Goal: Task Accomplishment & Management: Manage account settings

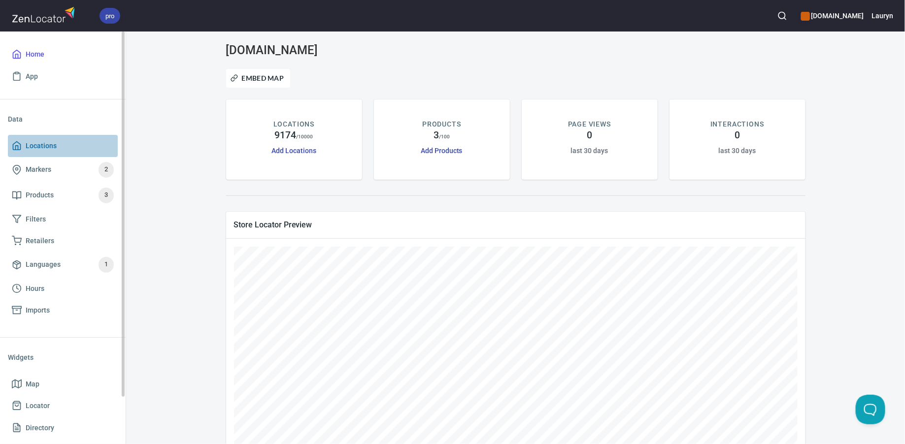
click at [74, 146] on span "Locations" at bounding box center [63, 146] width 102 height 12
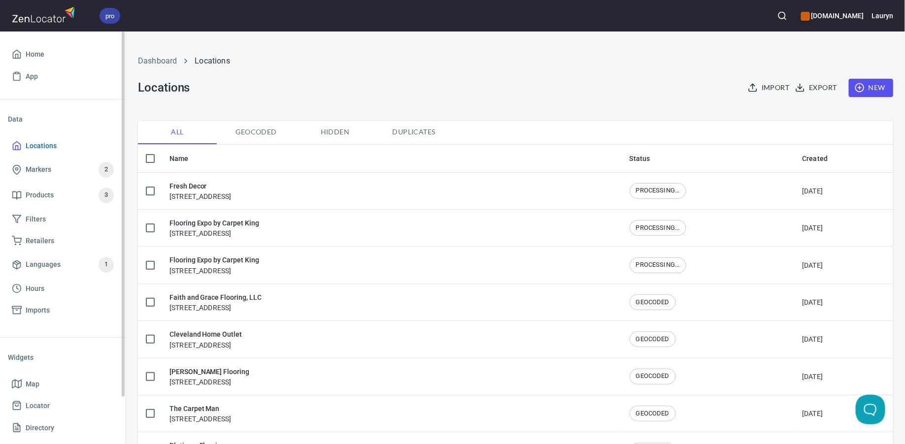
checkbox input "false"
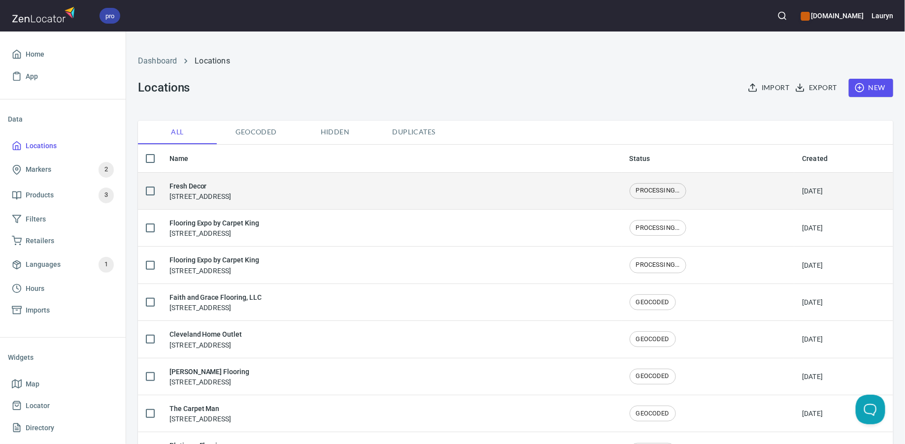
click at [305, 203] on td "Fresh Decor [STREET_ADDRESS]" at bounding box center [392, 190] width 460 height 37
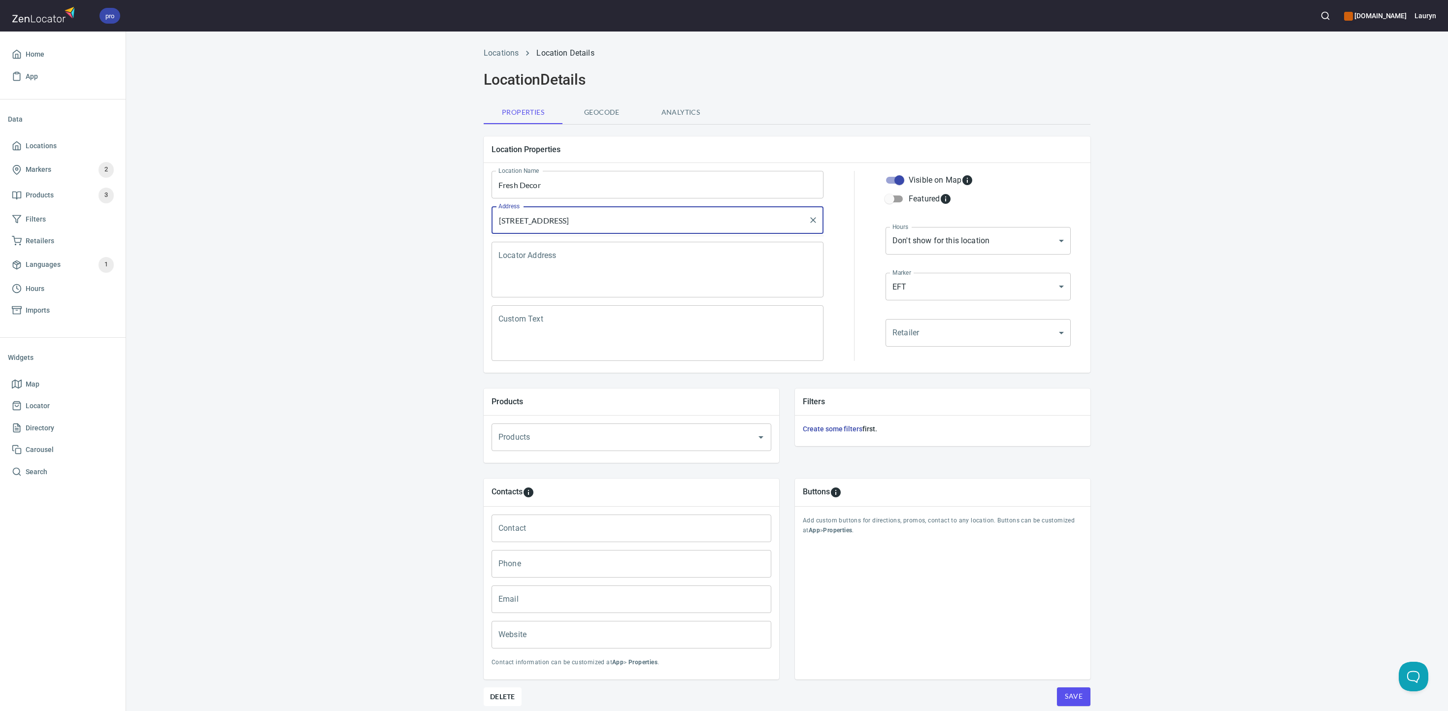
click at [587, 223] on input "[STREET_ADDRESS]" at bounding box center [650, 220] width 308 height 19
click at [360, 399] on div "Locations Location Details Location Details Properties Geocode Analytics Locati…" at bounding box center [787, 395] width 1322 height 708
click at [558, 191] on input "Fresh Decor" at bounding box center [658, 185] width 332 height 28
click at [681, 215] on input "[STREET_ADDRESS]" at bounding box center [650, 220] width 308 height 19
click at [53, 143] on span "Locations" at bounding box center [41, 146] width 31 height 12
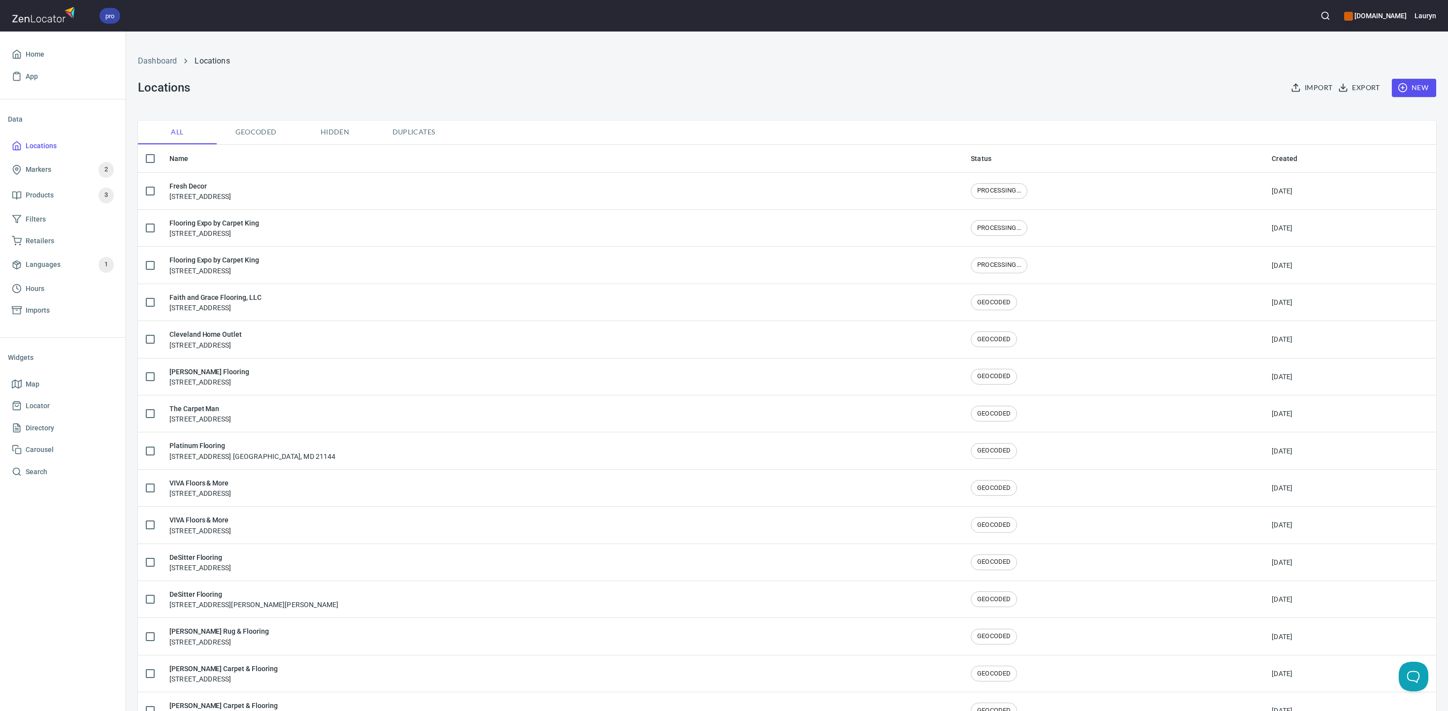
click at [904, 87] on button "New" at bounding box center [1414, 88] width 44 height 18
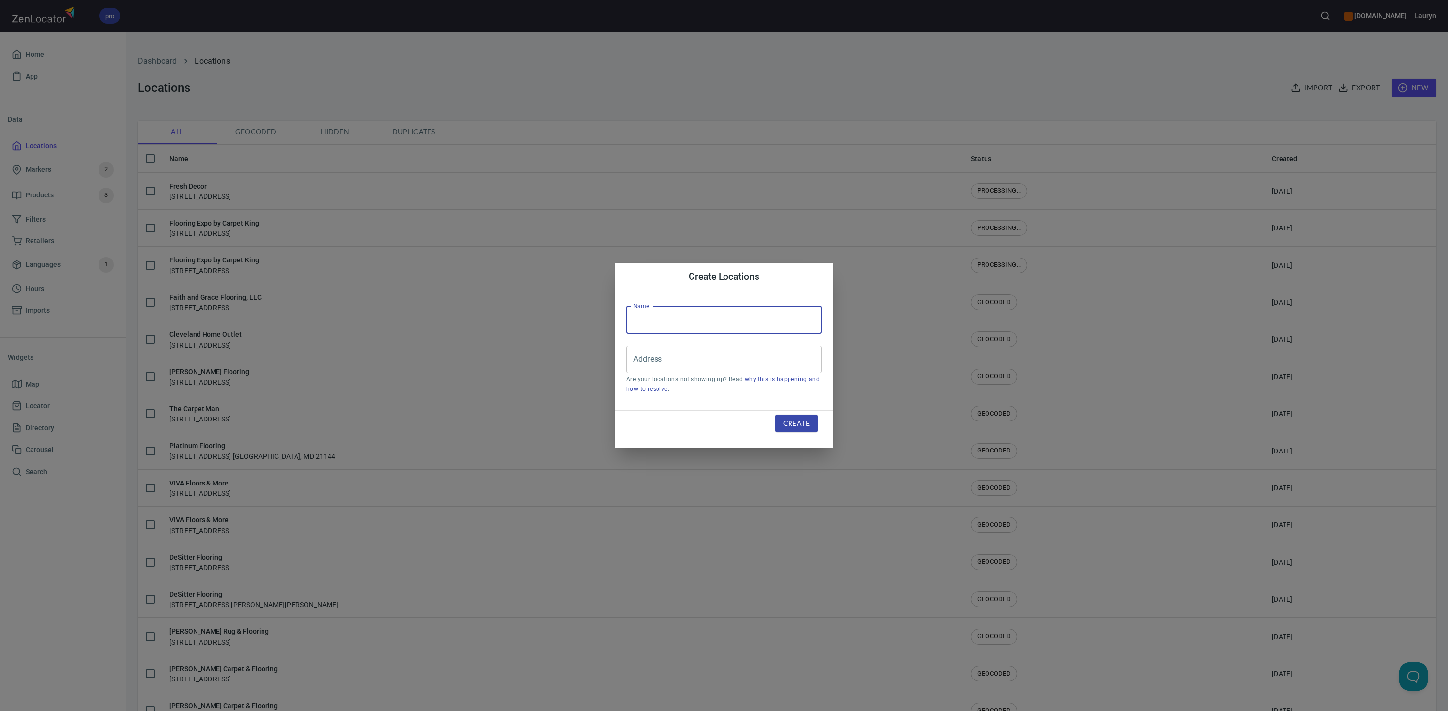
click at [723, 325] on input "text" at bounding box center [724, 320] width 195 height 28
type input "Fresh Decor"
click at [791, 359] on body "pro [DOMAIN_NAME] Lauryn Home App Data Locations Markers 2 Products 3 Filters R…" at bounding box center [724, 355] width 1448 height 711
paste input "[STREET_ADDRESS]"
type input "[STREET_ADDRESS]"
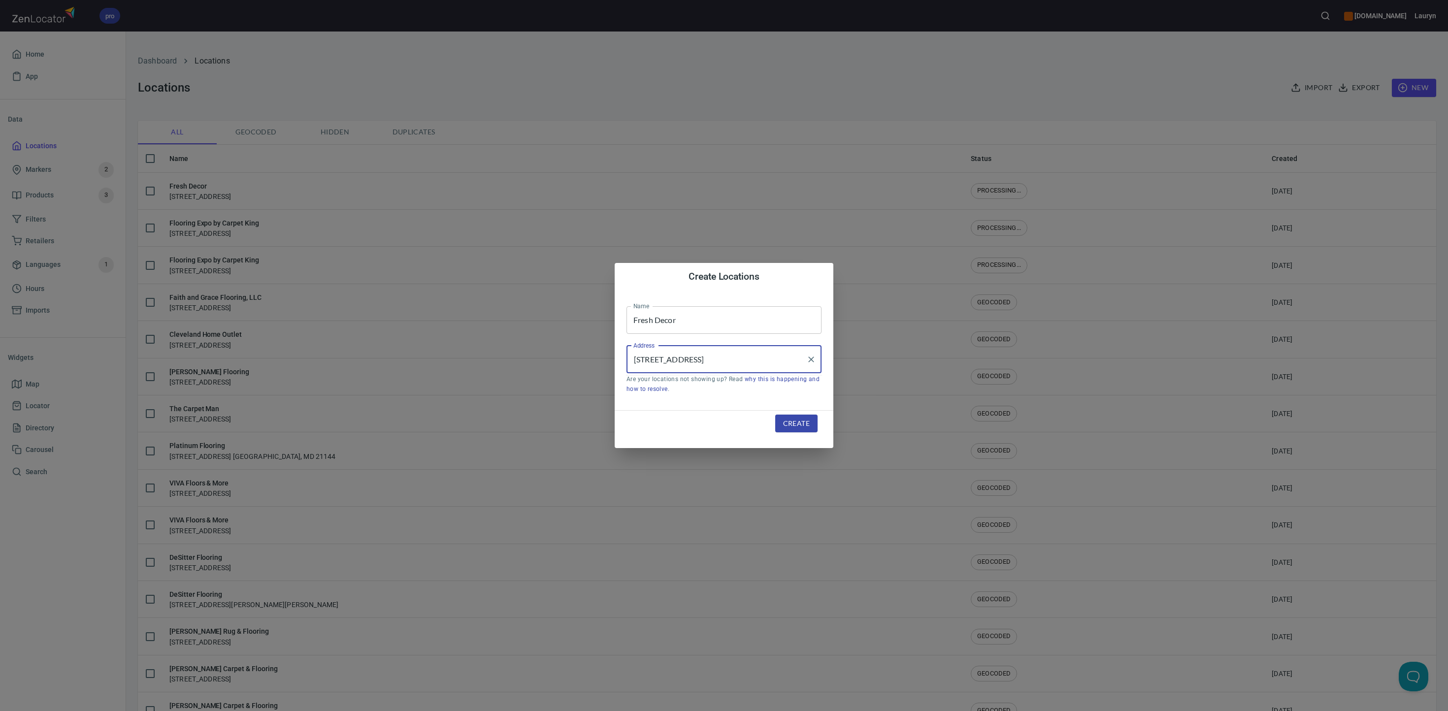
click at [736, 429] on div "Create" at bounding box center [724, 430] width 219 height 38
click at [770, 355] on input "[STREET_ADDRESS]" at bounding box center [716, 359] width 171 height 19
click at [791, 427] on span "Create" at bounding box center [796, 424] width 27 height 12
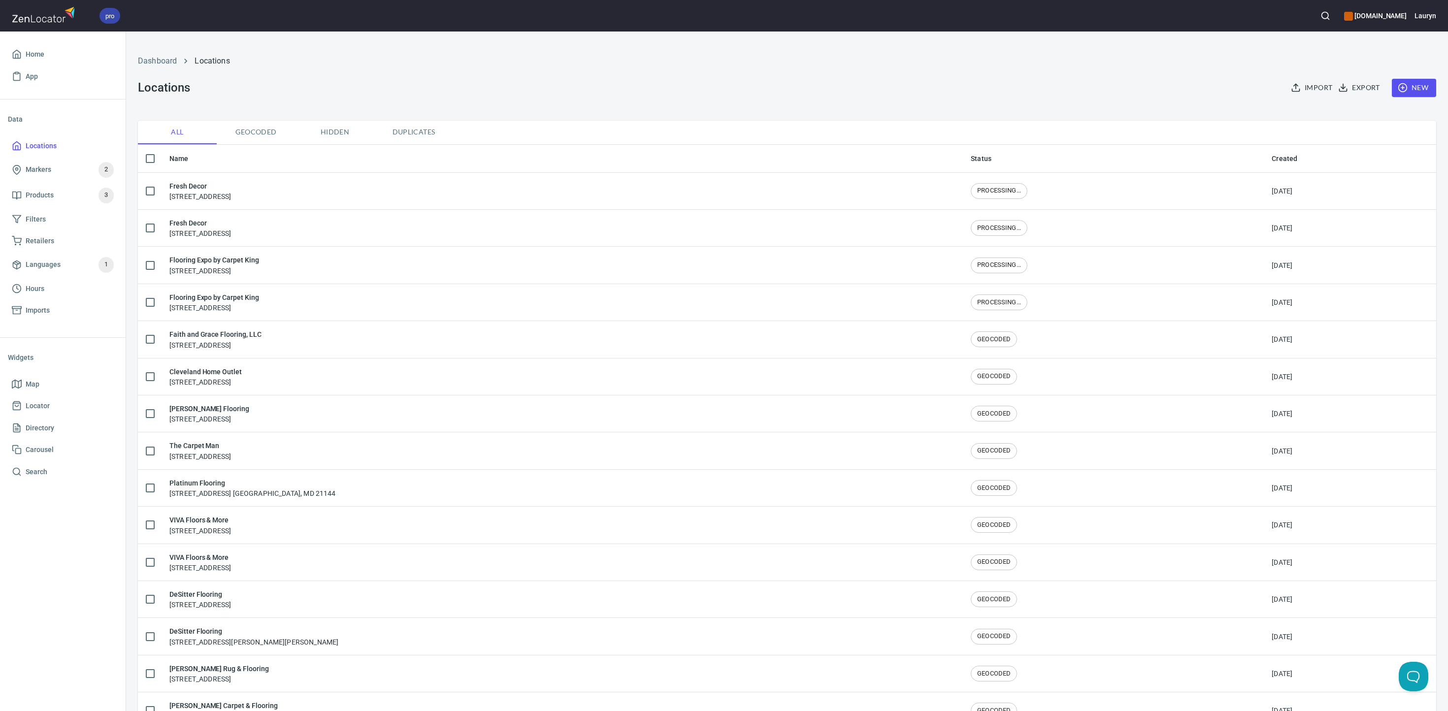
click at [252, 128] on span "Geocoded" at bounding box center [256, 132] width 67 height 12
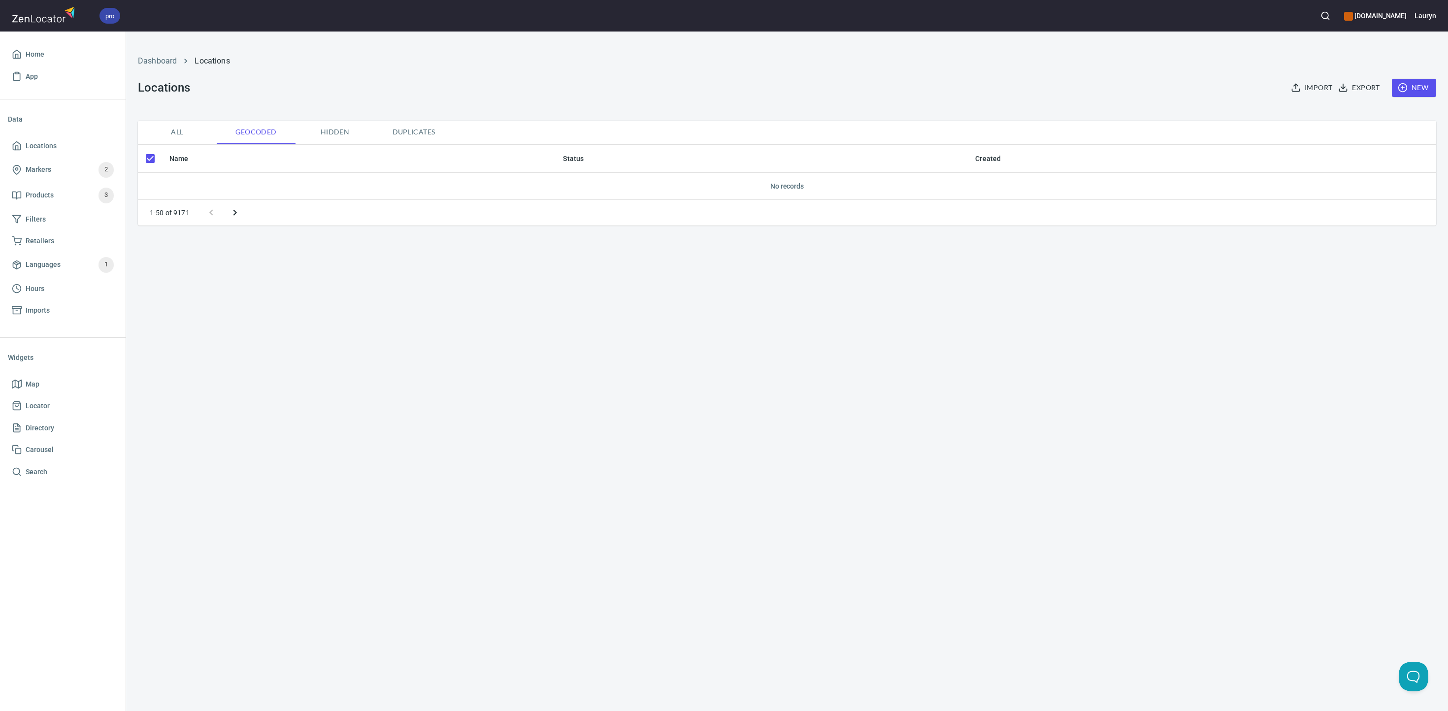
checkbox input "false"
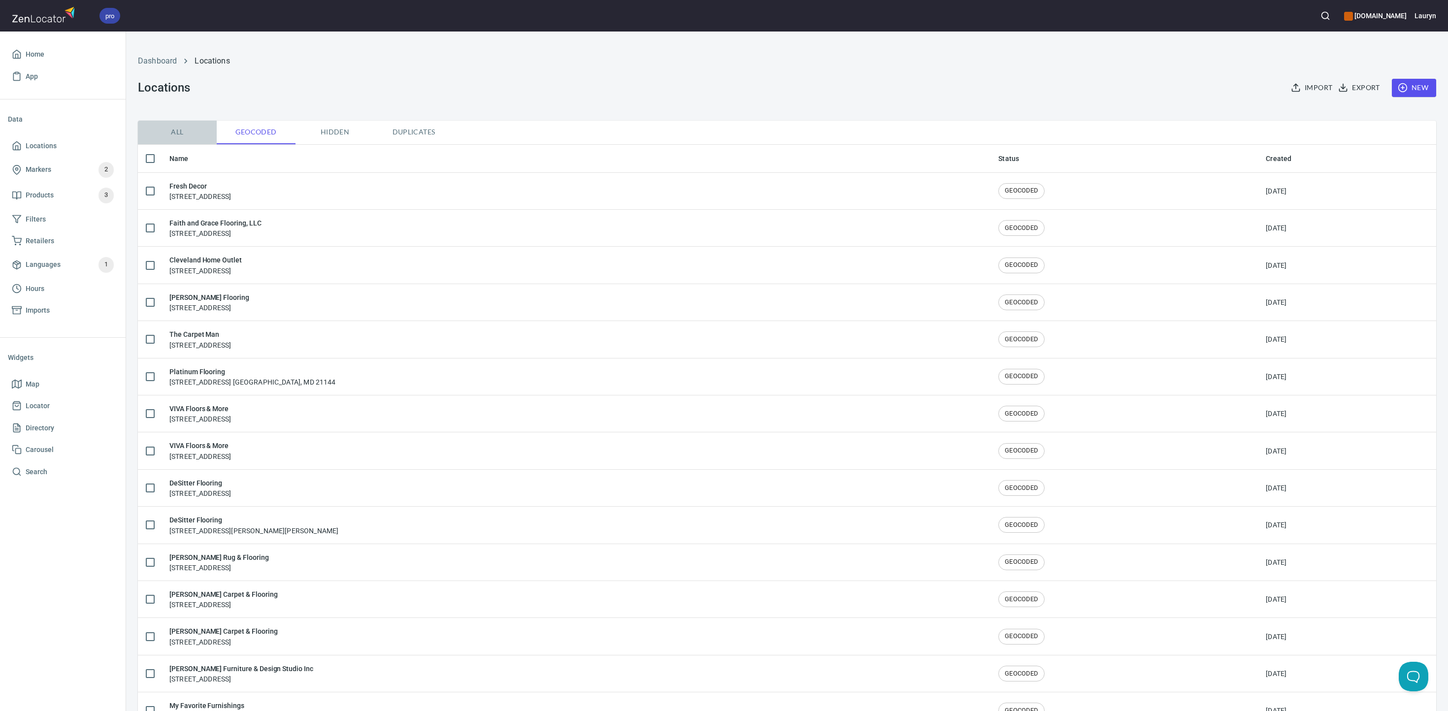
click at [180, 133] on span "All" at bounding box center [177, 132] width 67 height 12
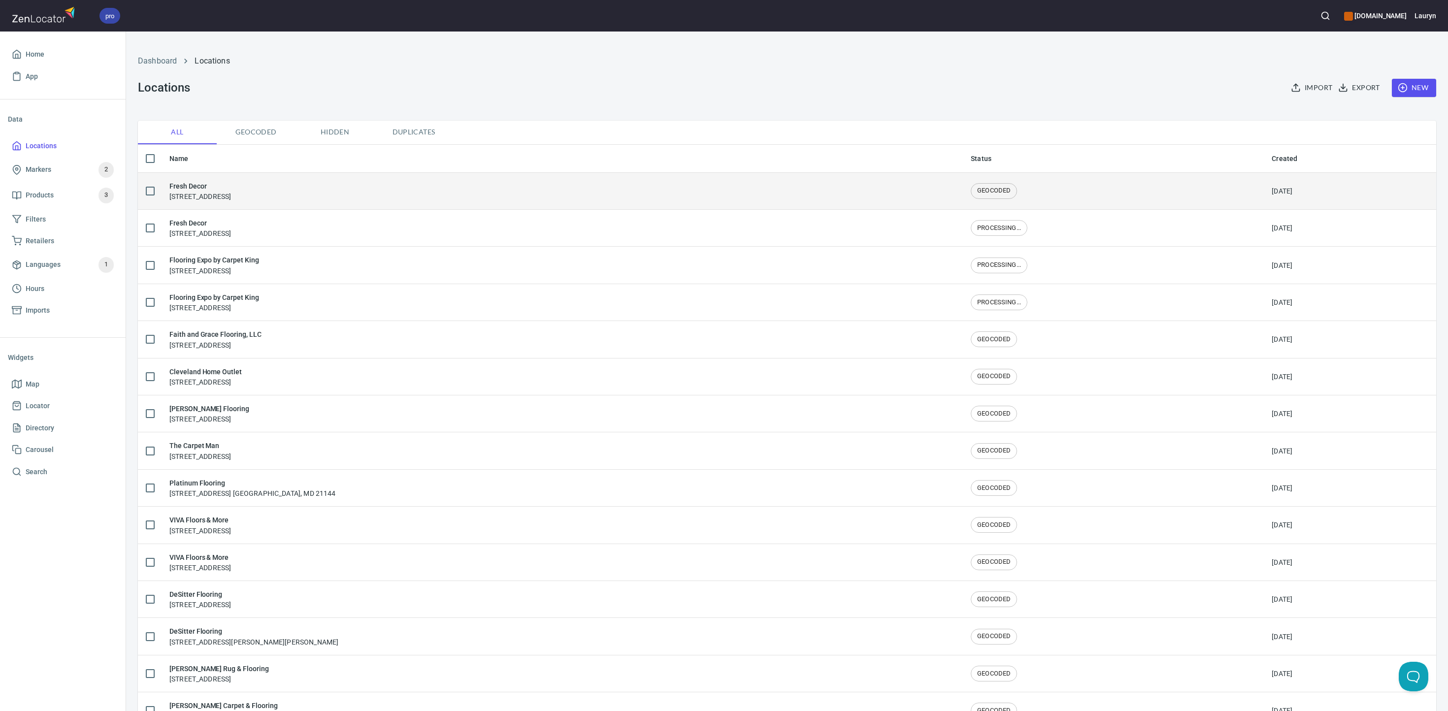
click at [340, 196] on div "Fresh Decor [STREET_ADDRESS]" at bounding box center [562, 191] width 786 height 21
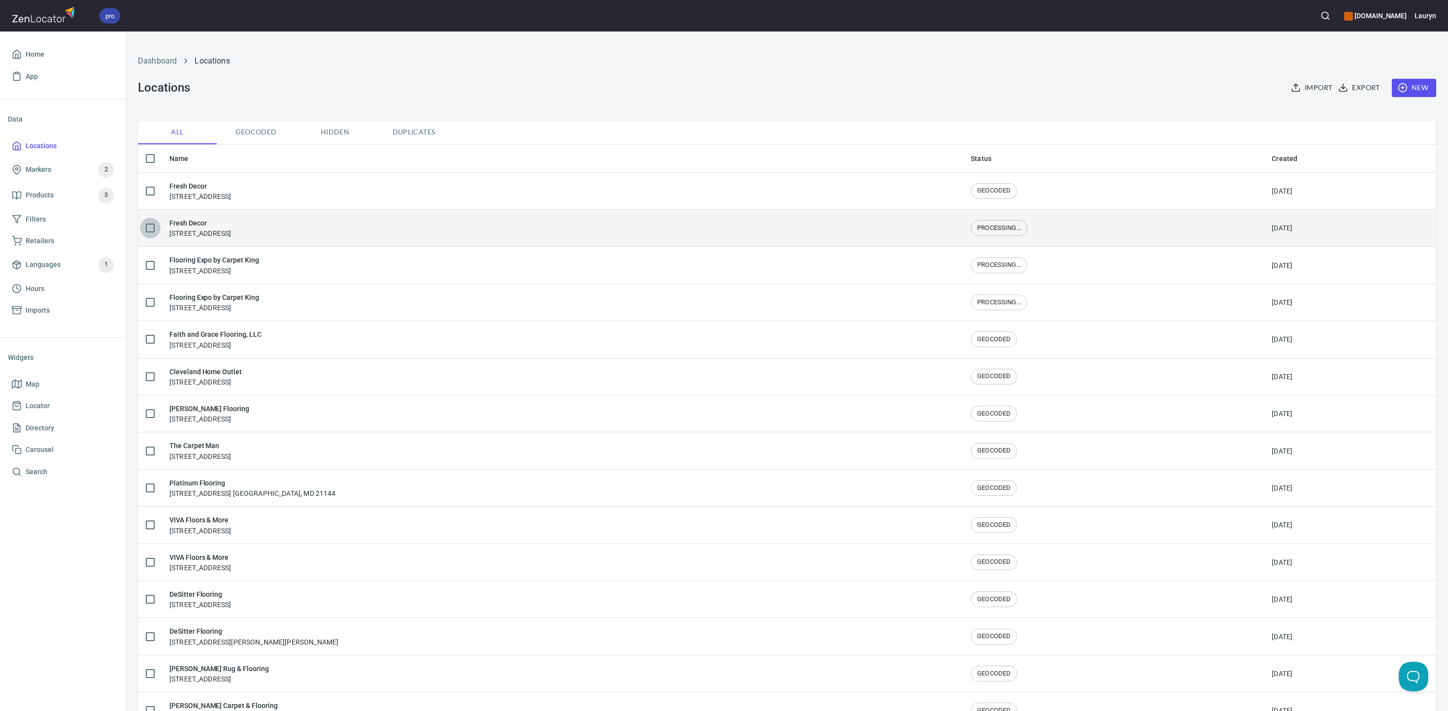
click at [151, 227] on input "checkbox" at bounding box center [150, 228] width 21 height 21
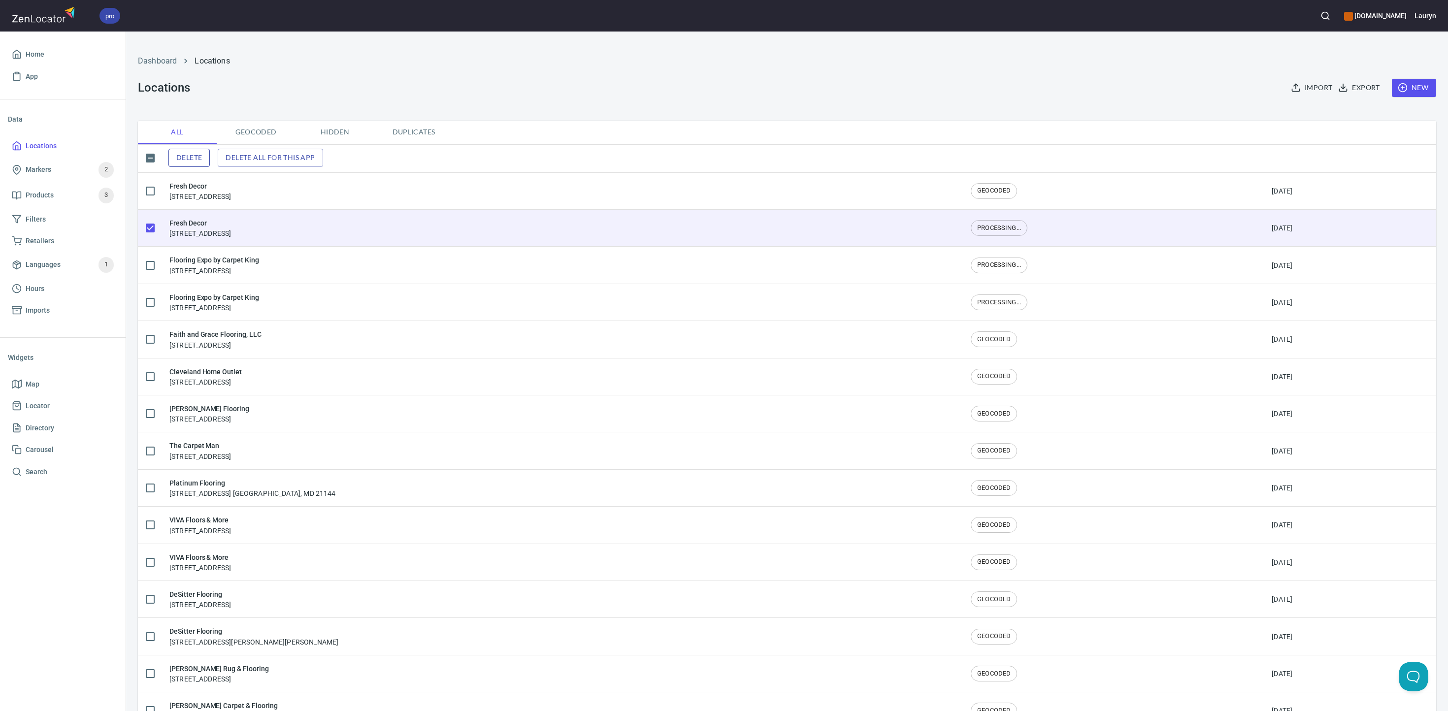
click at [199, 159] on span "Delete" at bounding box center [189, 158] width 26 height 12
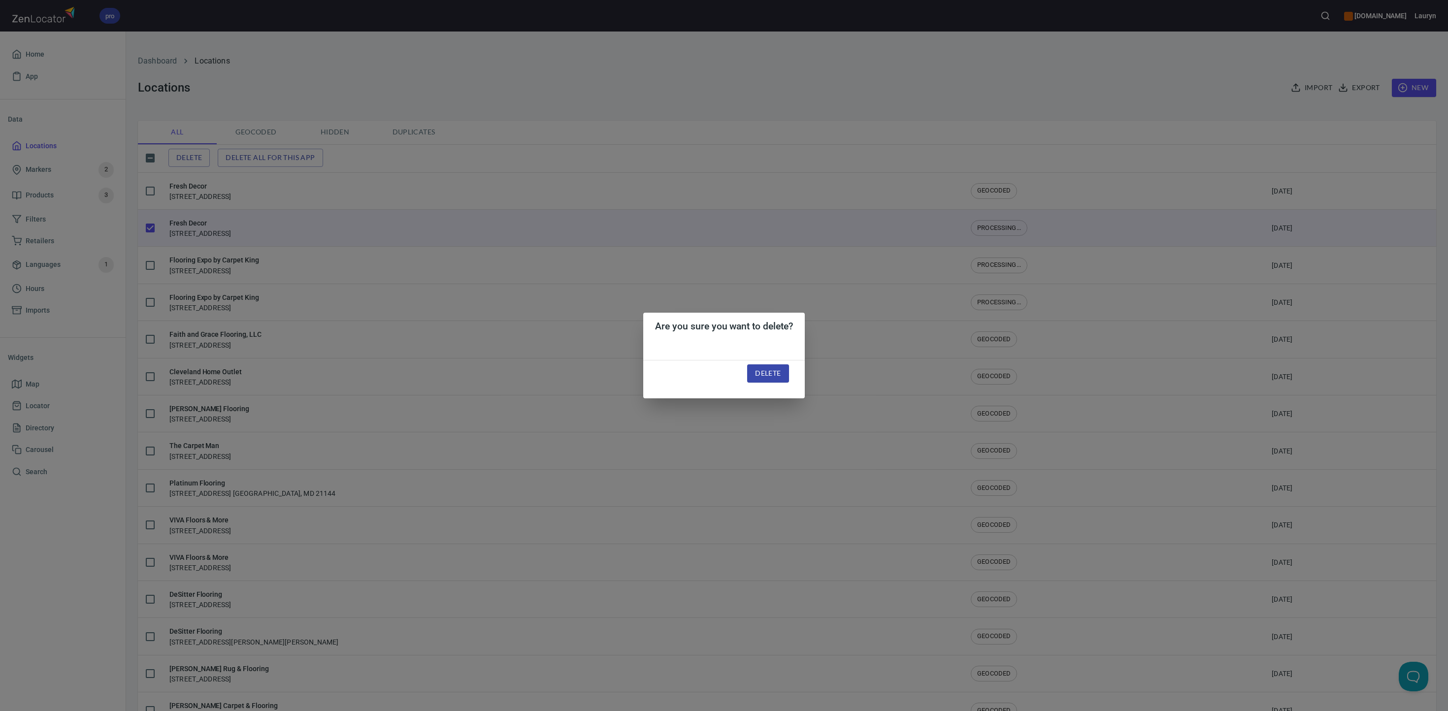
click at [770, 371] on span "Delete" at bounding box center [768, 373] width 26 height 12
checkbox input "false"
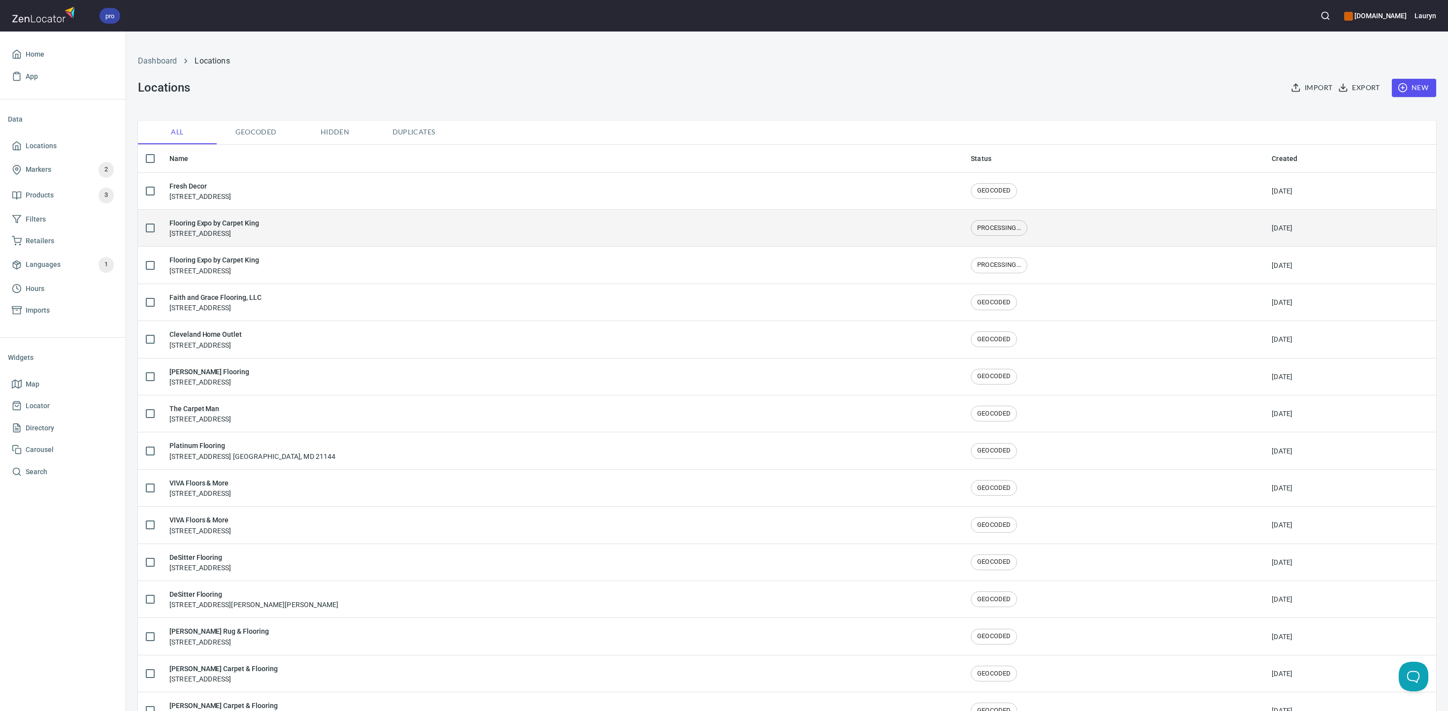
click at [459, 233] on div "Flooring Expo by Carpet King [STREET_ADDRESS]" at bounding box center [562, 228] width 786 height 21
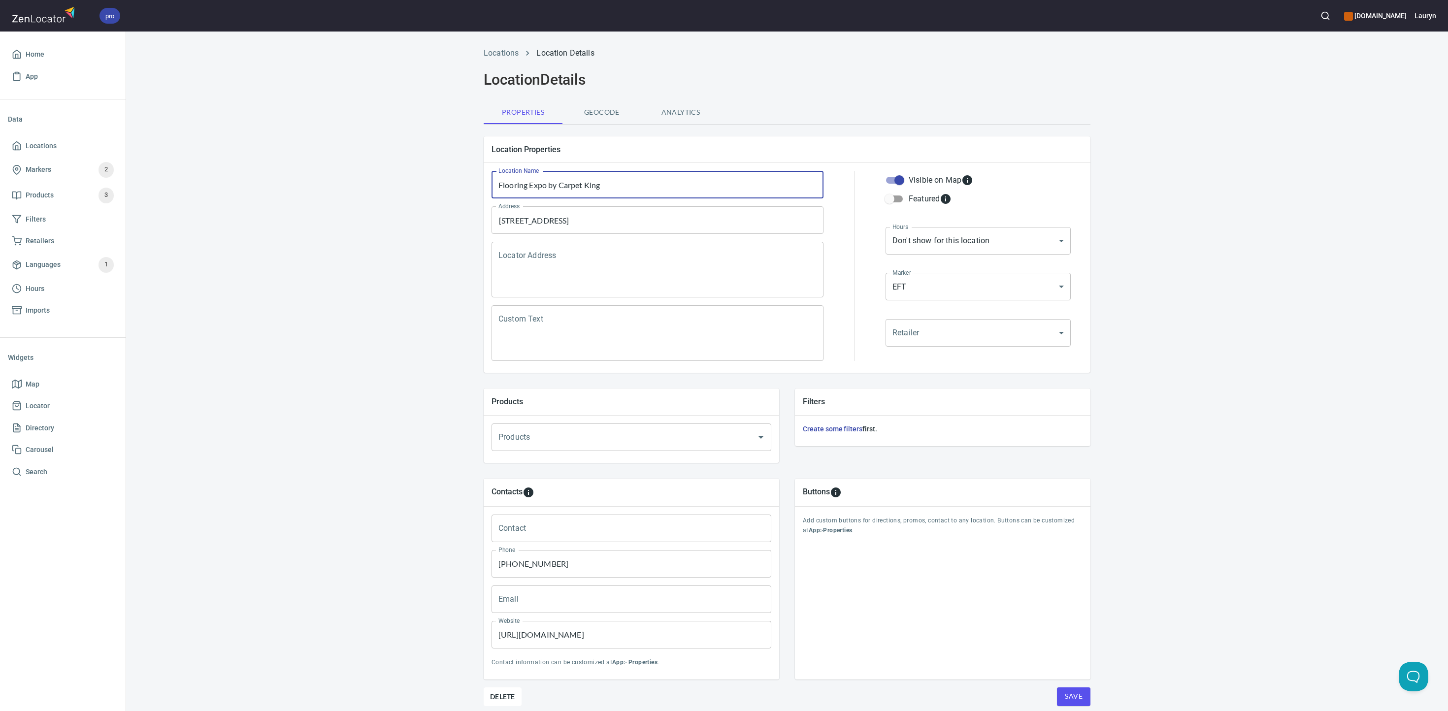
click at [542, 178] on input "Flooring Expo by Carpet King" at bounding box center [658, 185] width 332 height 28
click at [699, 211] on input "[STREET_ADDRESS]" at bounding box center [650, 220] width 308 height 19
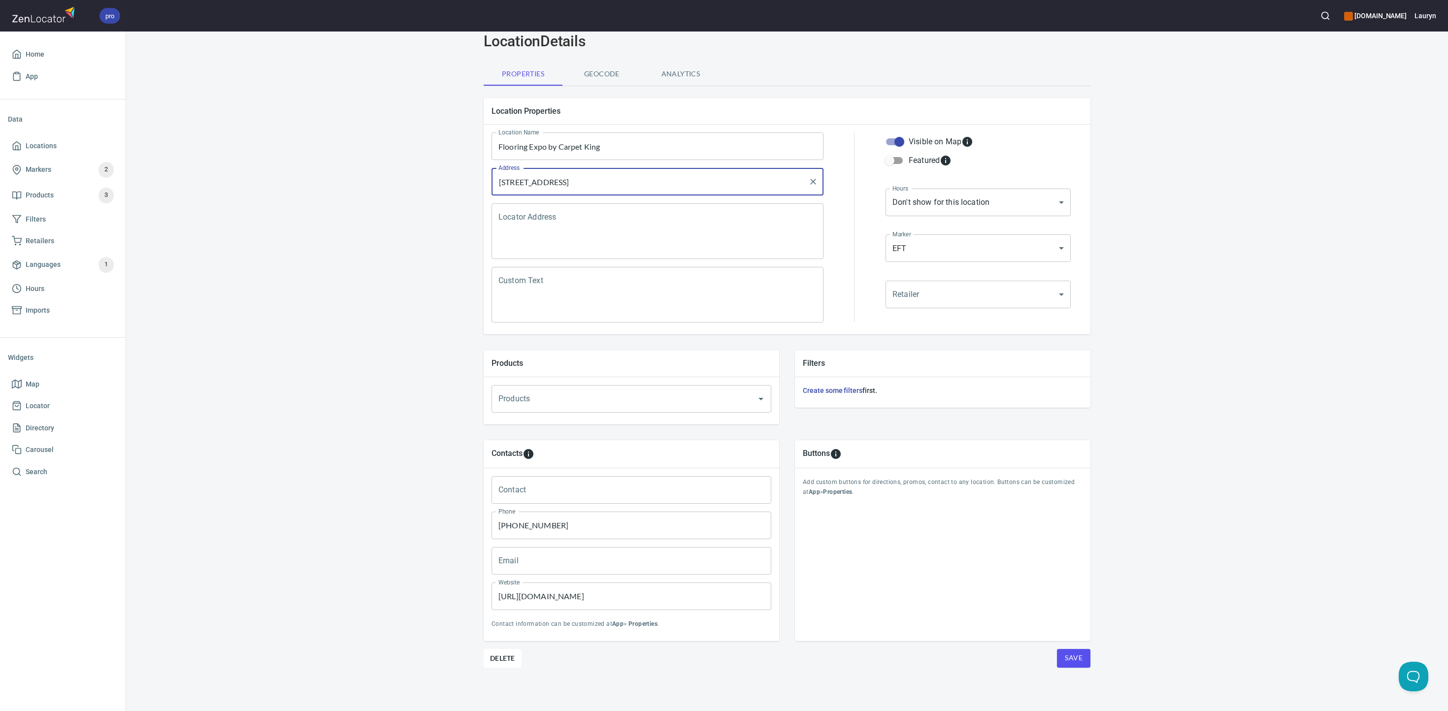
click at [563, 444] on input "[PHONE_NUMBER]" at bounding box center [632, 526] width 280 height 28
click at [551, 444] on input "[URL][DOMAIN_NAME]" at bounding box center [632, 597] width 280 height 28
click at [558, 444] on input "[URL][DOMAIN_NAME]" at bounding box center [632, 597] width 280 height 28
type input "[URL][DOMAIN_NAME]"
click at [33, 135] on link "Locations" at bounding box center [63, 146] width 110 height 22
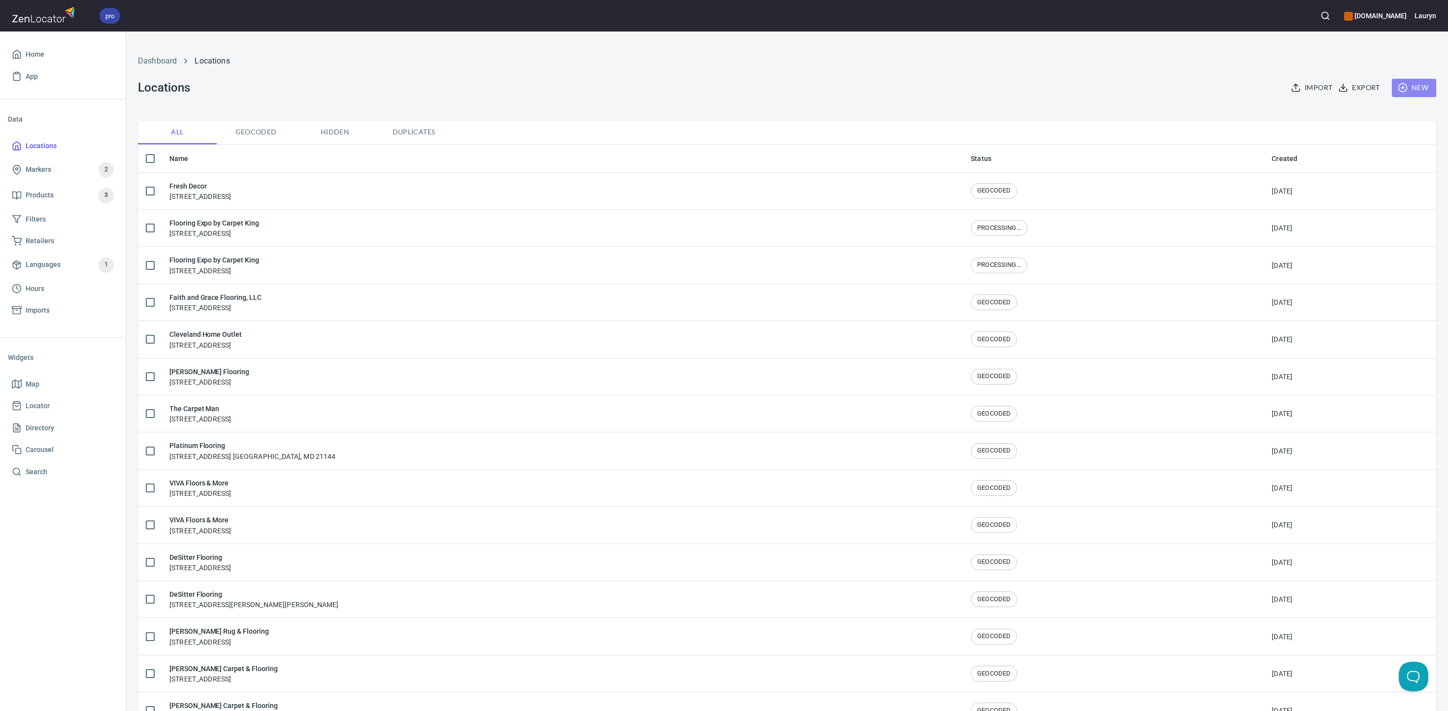
click at [904, 89] on span "New" at bounding box center [1414, 88] width 29 height 12
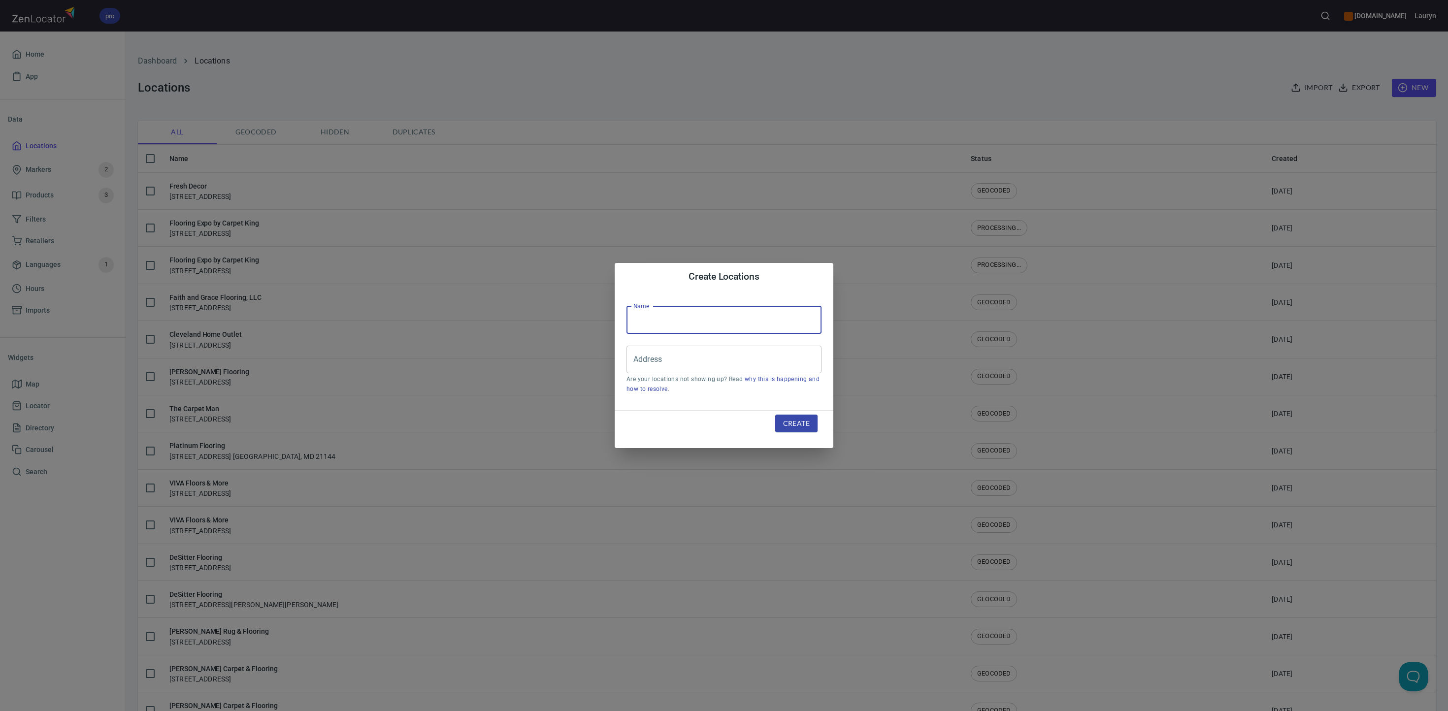
click at [672, 325] on input "text" at bounding box center [724, 320] width 195 height 28
paste input "Flooring Expo by Carpet King"
type input "Flooring Expo by Carpet King"
click at [685, 368] on input "Address" at bounding box center [716, 359] width 171 height 19
paste input "[STREET_ADDRESS]"
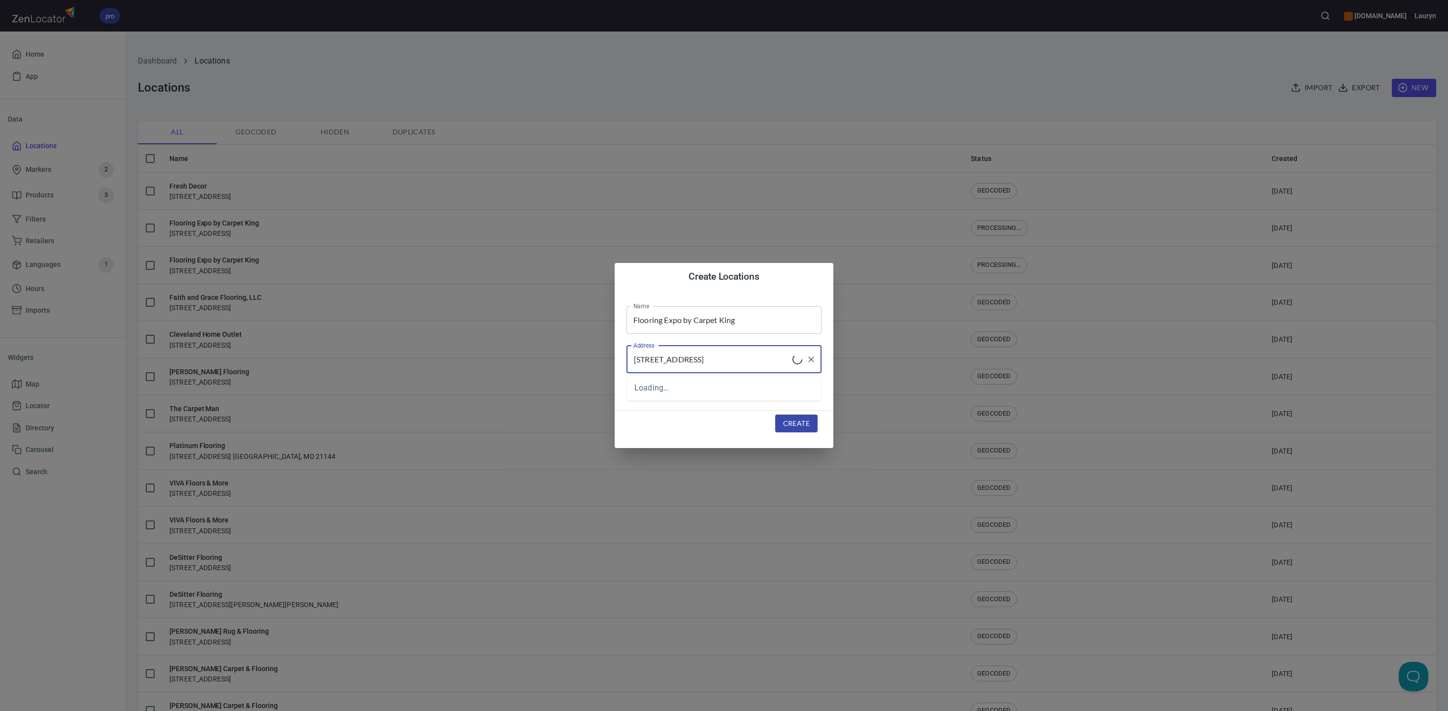
type input "[STREET_ADDRESS]"
click at [803, 424] on span "Create" at bounding box center [796, 424] width 27 height 12
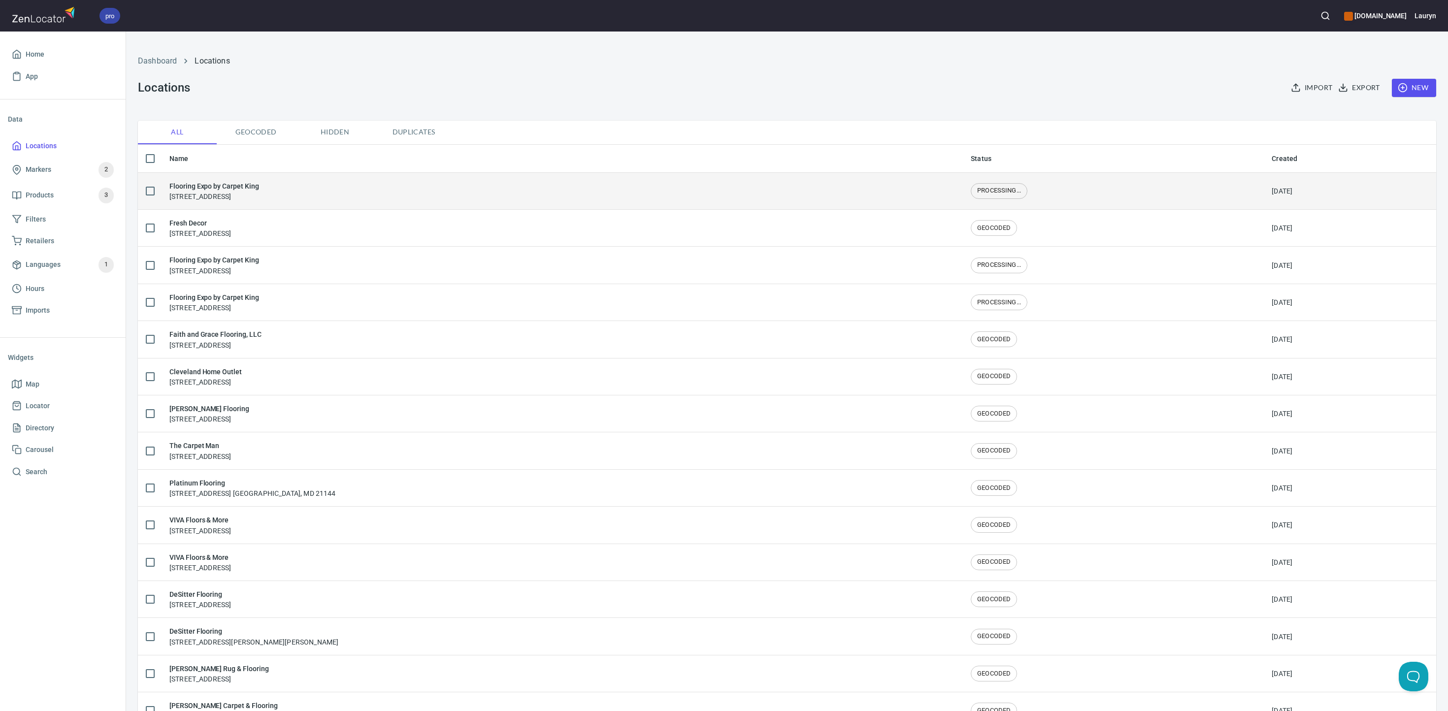
click at [297, 190] on div "Flooring Expo by Carpet King [STREET_ADDRESS]" at bounding box center [562, 191] width 786 height 21
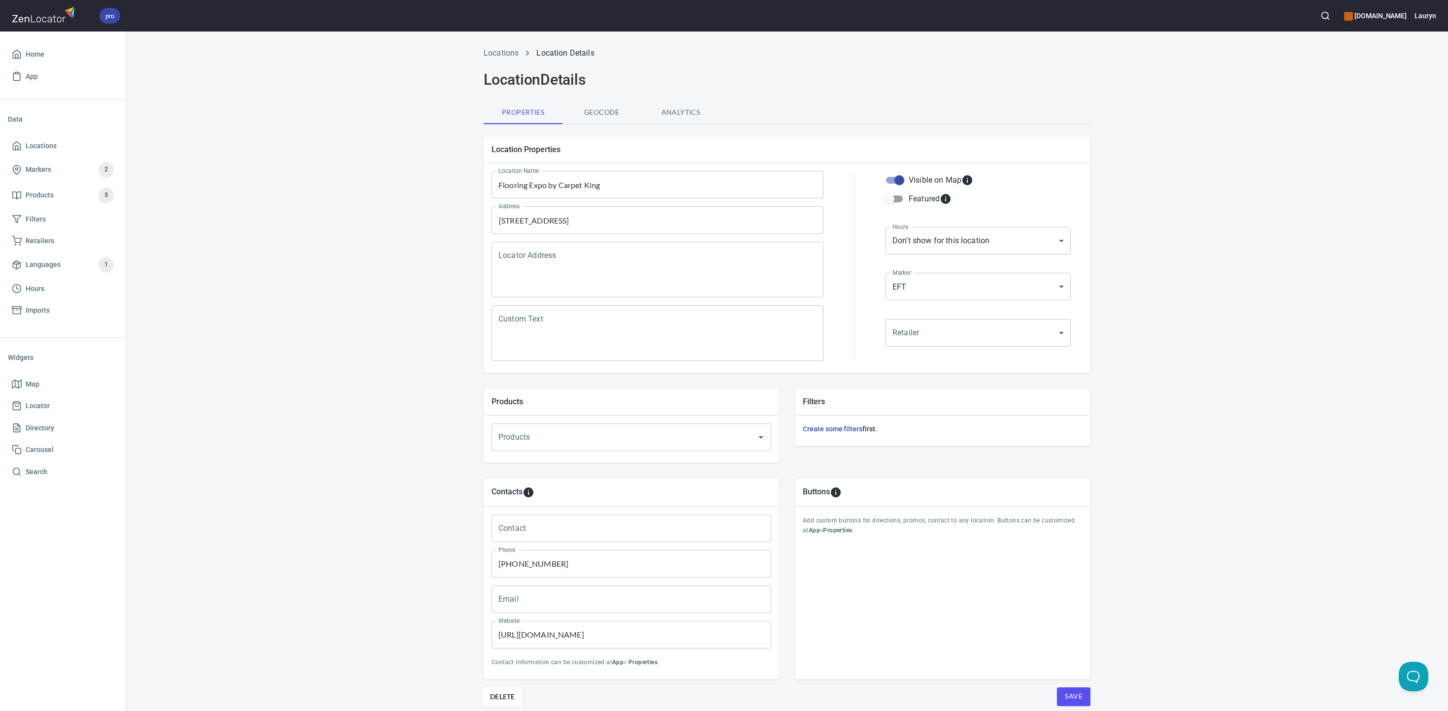
click at [334, 444] on div "Locations Location Details Location Details Properties Geocode Analytics Locati…" at bounding box center [787, 395] width 1322 height 708
click at [904, 444] on button "Save" at bounding box center [1073, 697] width 33 height 19
click at [42, 145] on span "Locations" at bounding box center [41, 146] width 31 height 12
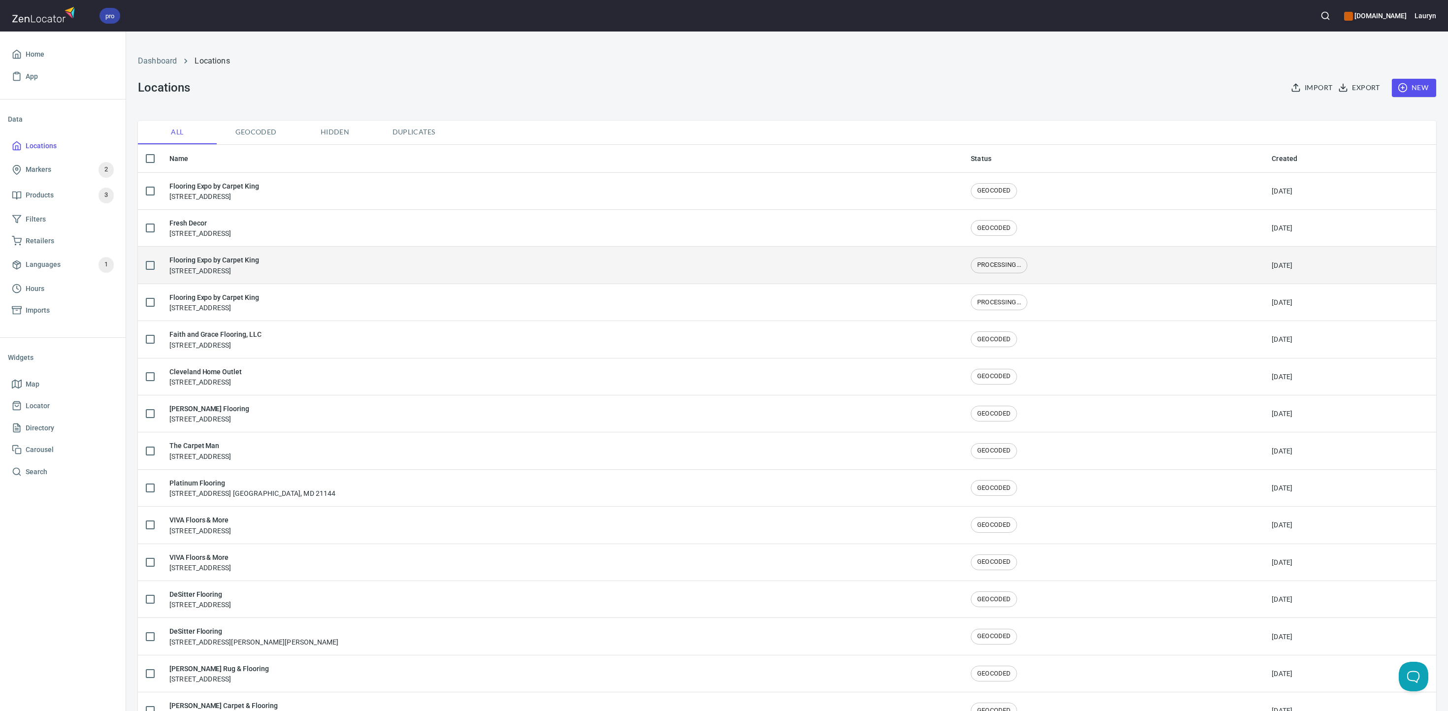
click at [259, 271] on div "Flooring Expo by Carpet King [STREET_ADDRESS]" at bounding box center [214, 265] width 90 height 21
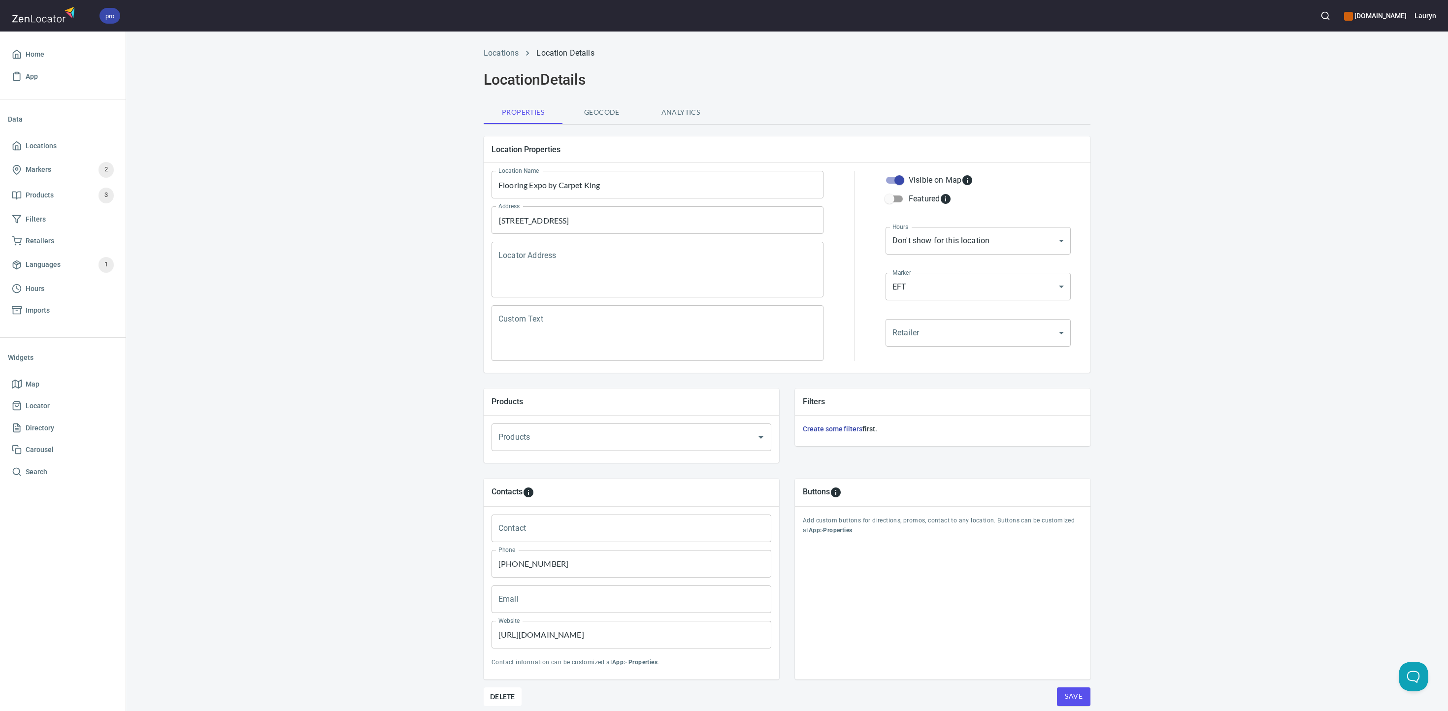
scroll to position [38, 0]
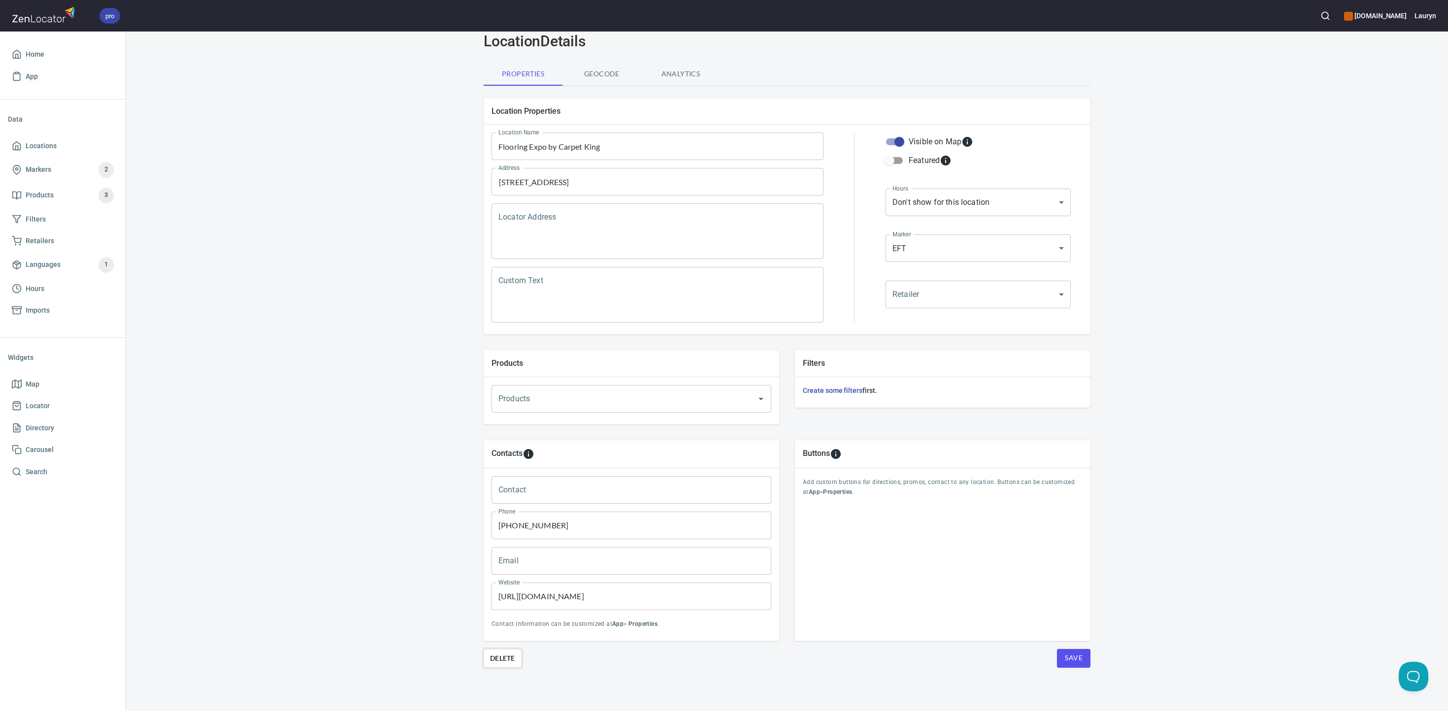
click at [503, 444] on span "Delete" at bounding box center [502, 659] width 25 height 12
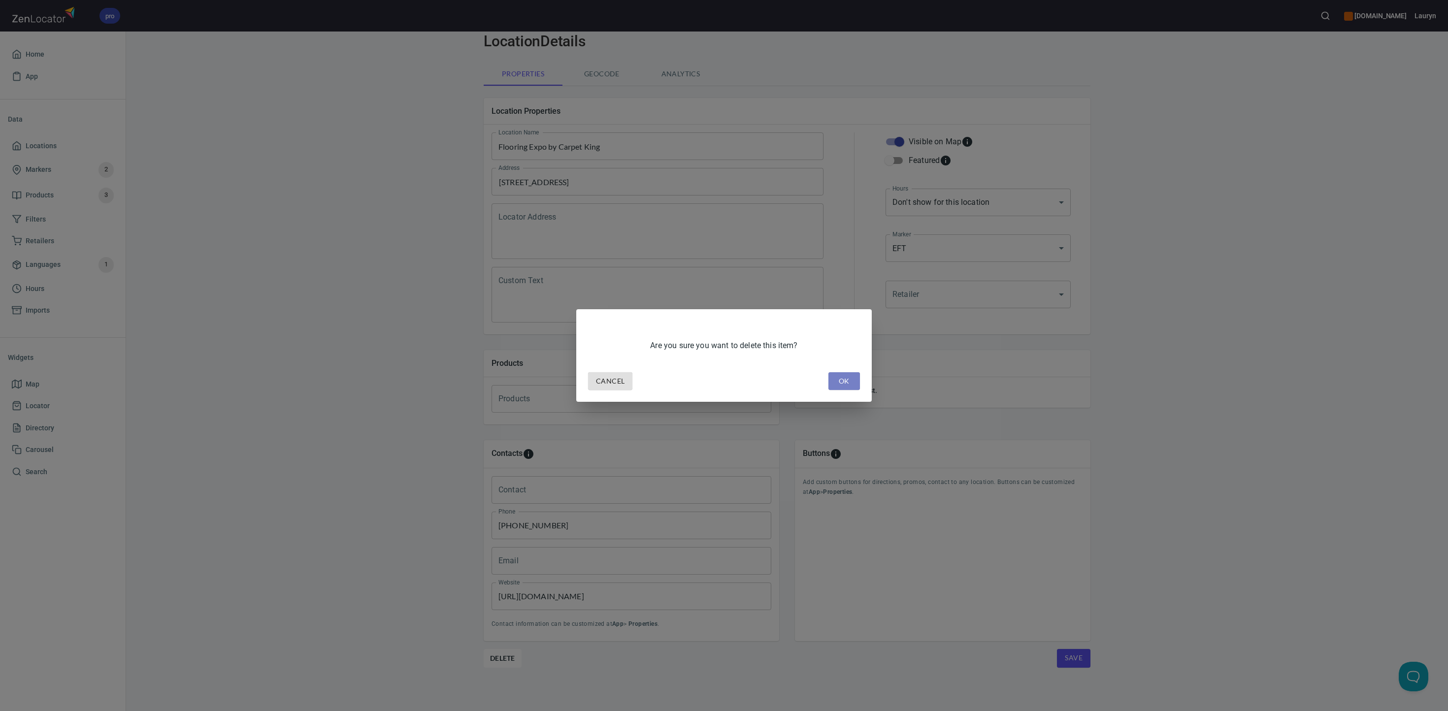
click at [841, 381] on span "OK" at bounding box center [844, 381] width 16 height 12
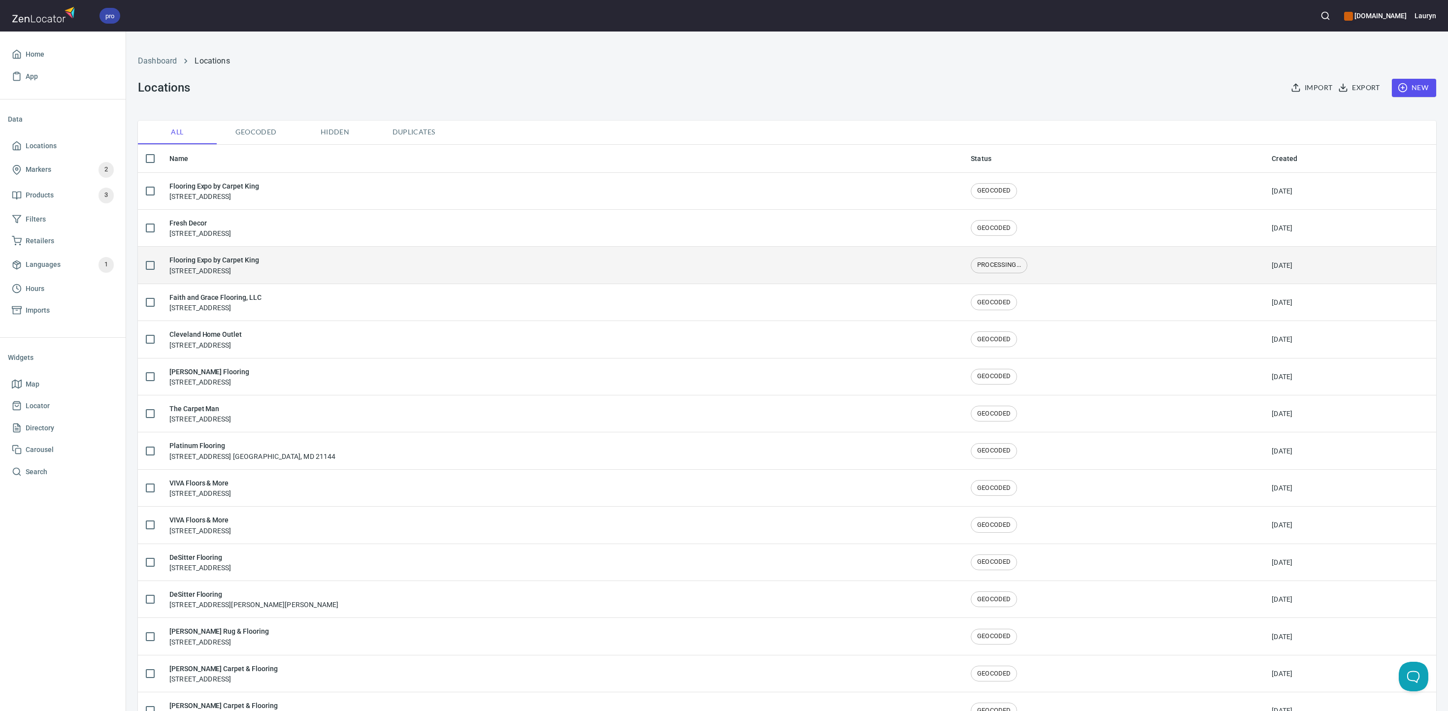
click at [317, 268] on div "Flooring Expo by Carpet King [STREET_ADDRESS]" at bounding box center [562, 265] width 786 height 21
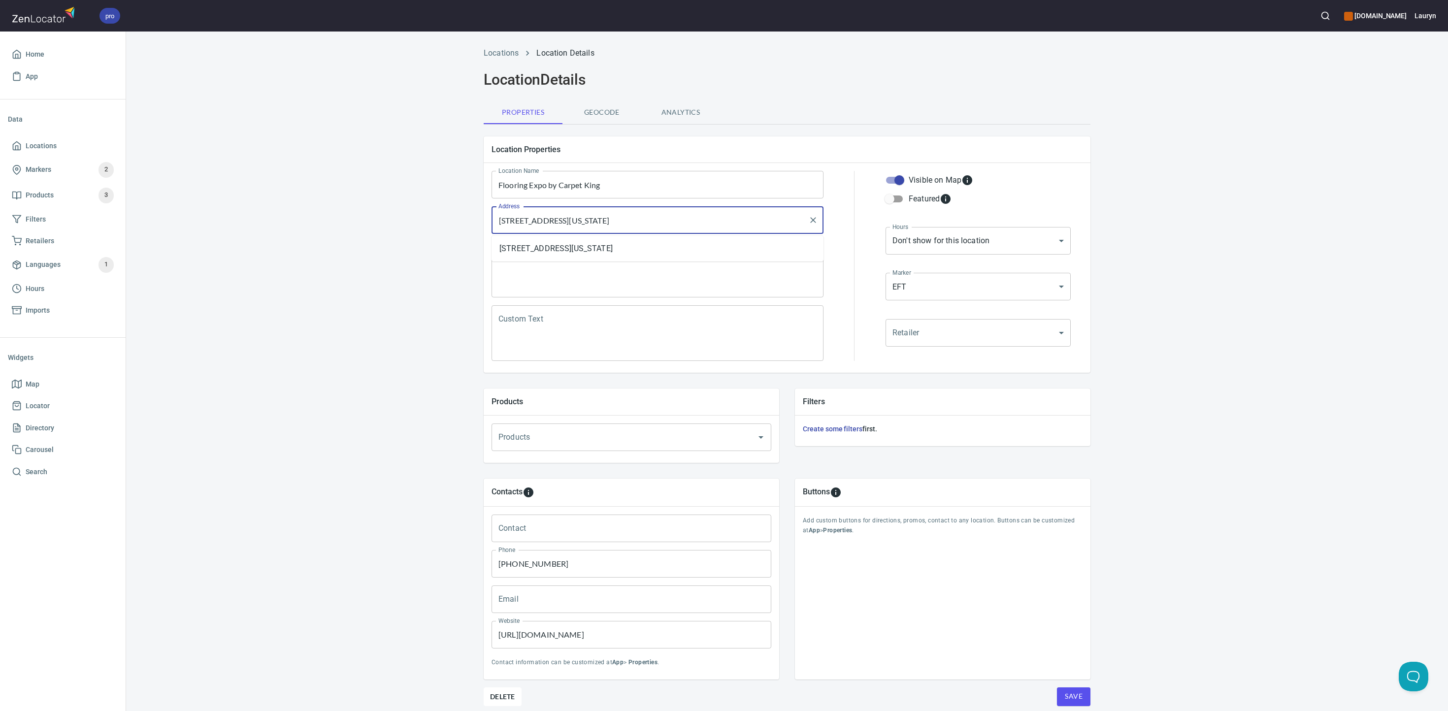
click at [709, 222] on input "[STREET_ADDRESS][US_STATE]" at bounding box center [650, 220] width 308 height 19
drag, startPoint x: 709, startPoint y: 222, endPoint x: 438, endPoint y: 218, distance: 270.9
click at [438, 218] on div "Locations Location Details Location Details Properties Geocode Analytics Locati…" at bounding box center [787, 395] width 1322 height 708
click at [464, 380] on div "Locations Location Details Location Details Properties Geocode Analytics Locati…" at bounding box center [787, 395] width 1322 height 708
drag, startPoint x: 682, startPoint y: 262, endPoint x: 471, endPoint y: 242, distance: 211.2
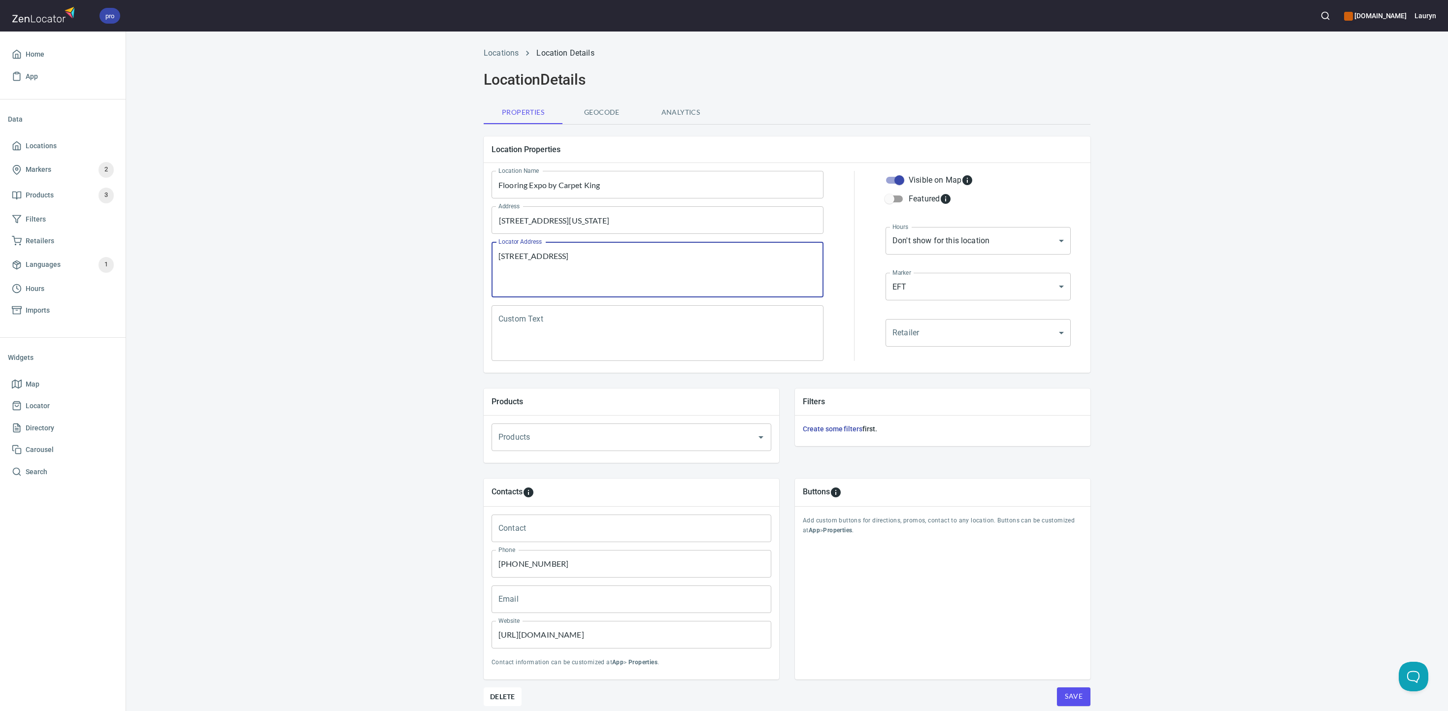
click at [472, 242] on div "Locations Location Details Location Details Properties Geocode Analytics Locati…" at bounding box center [787, 395] width 630 height 708
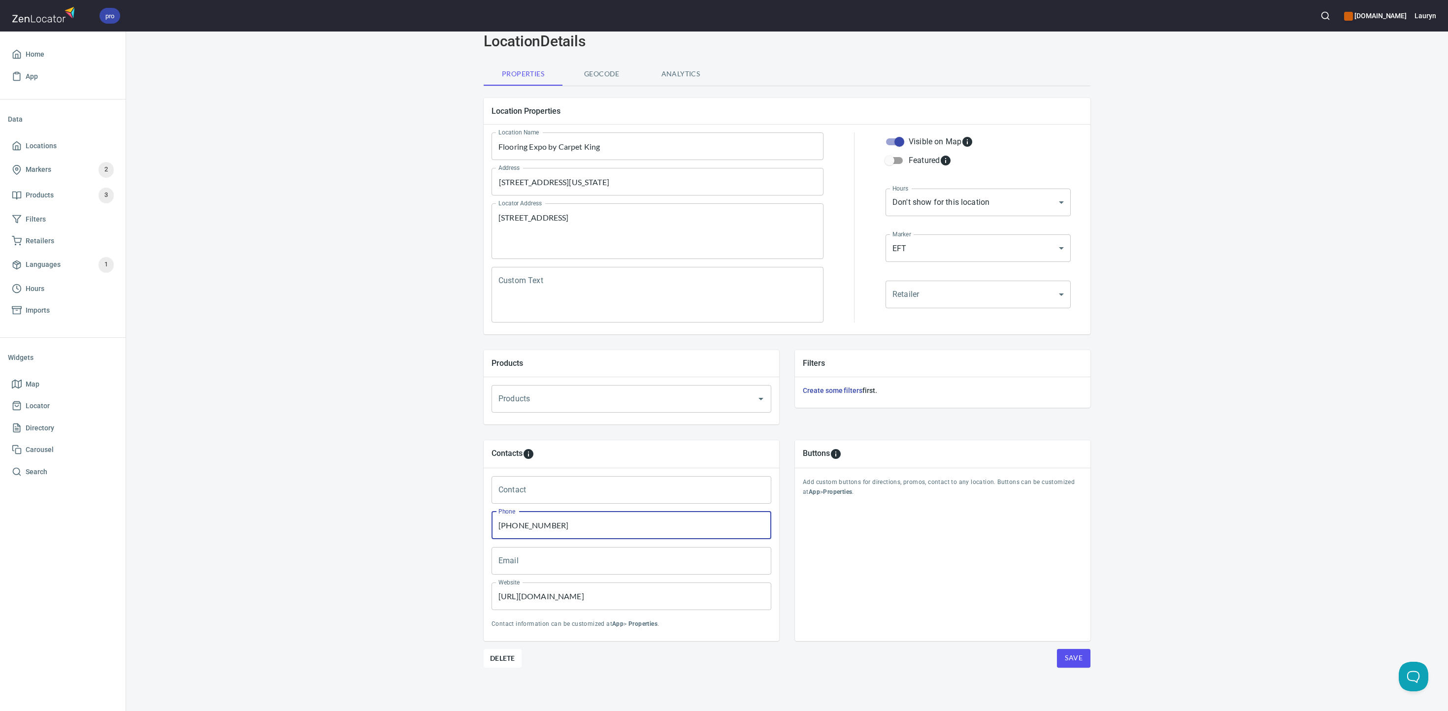
click at [535, 444] on input "[PHONE_NUMBER]" at bounding box center [632, 526] width 280 height 28
click at [526, 444] on input "[URL][DOMAIN_NAME]" at bounding box center [632, 597] width 280 height 28
click at [370, 444] on div "Locations Location Details Location Details Properties Geocode Analytics Locati…" at bounding box center [787, 357] width 1322 height 708
click at [29, 143] on span "Locations" at bounding box center [41, 146] width 31 height 12
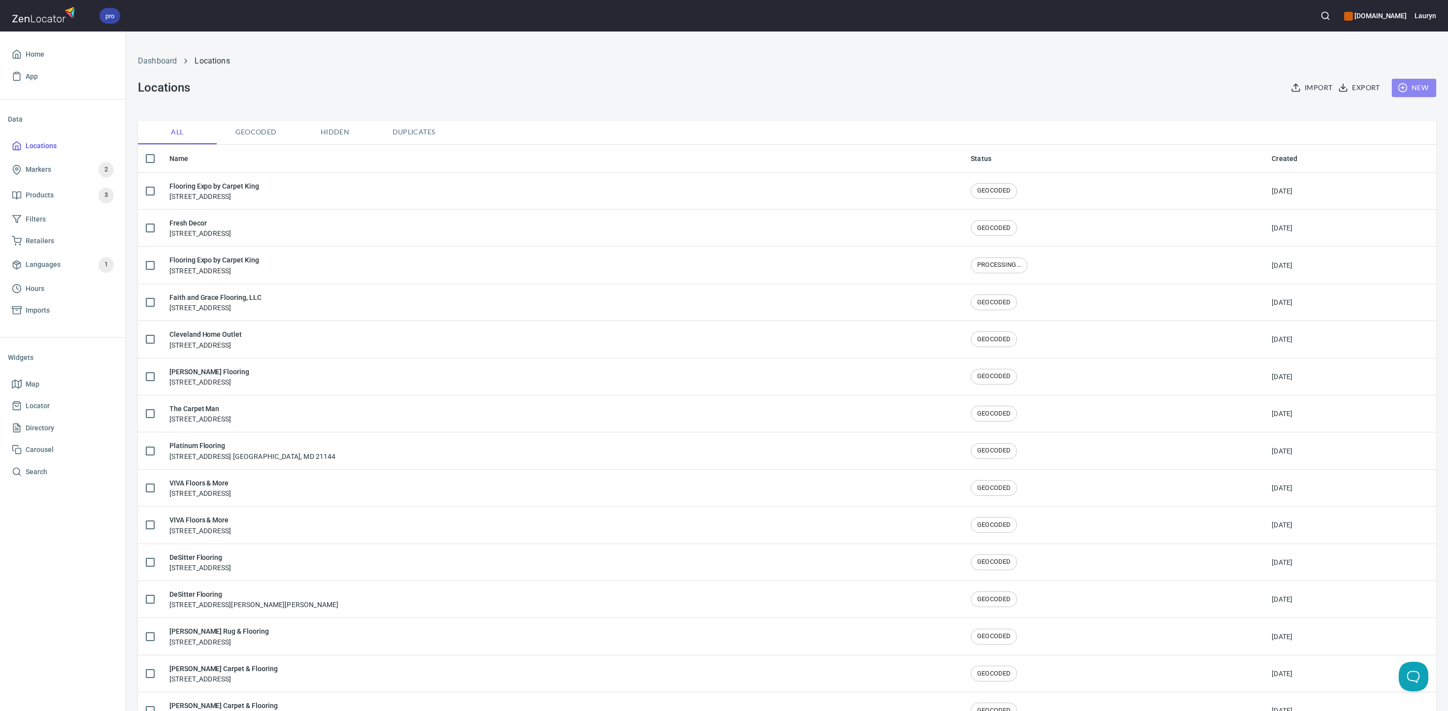
click at [904, 88] on button "New" at bounding box center [1414, 88] width 44 height 18
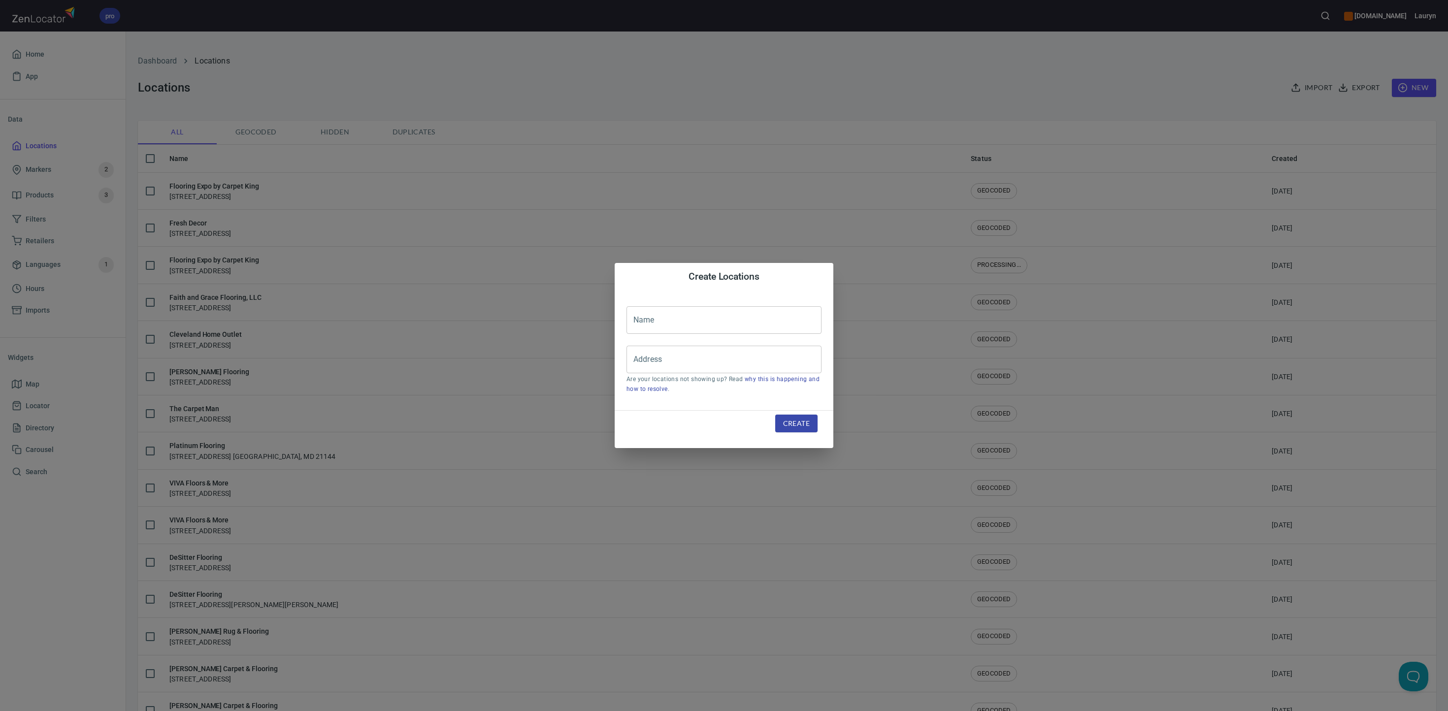
click at [680, 307] on input "text" at bounding box center [724, 320] width 195 height 28
paste input "Flooring Expo by Carpet King"
type input "Flooring Expo by Carpet King"
click at [792, 364] on input "Address" at bounding box center [716, 359] width 171 height 19
paste input "[STREET_ADDRESS][US_STATE]"
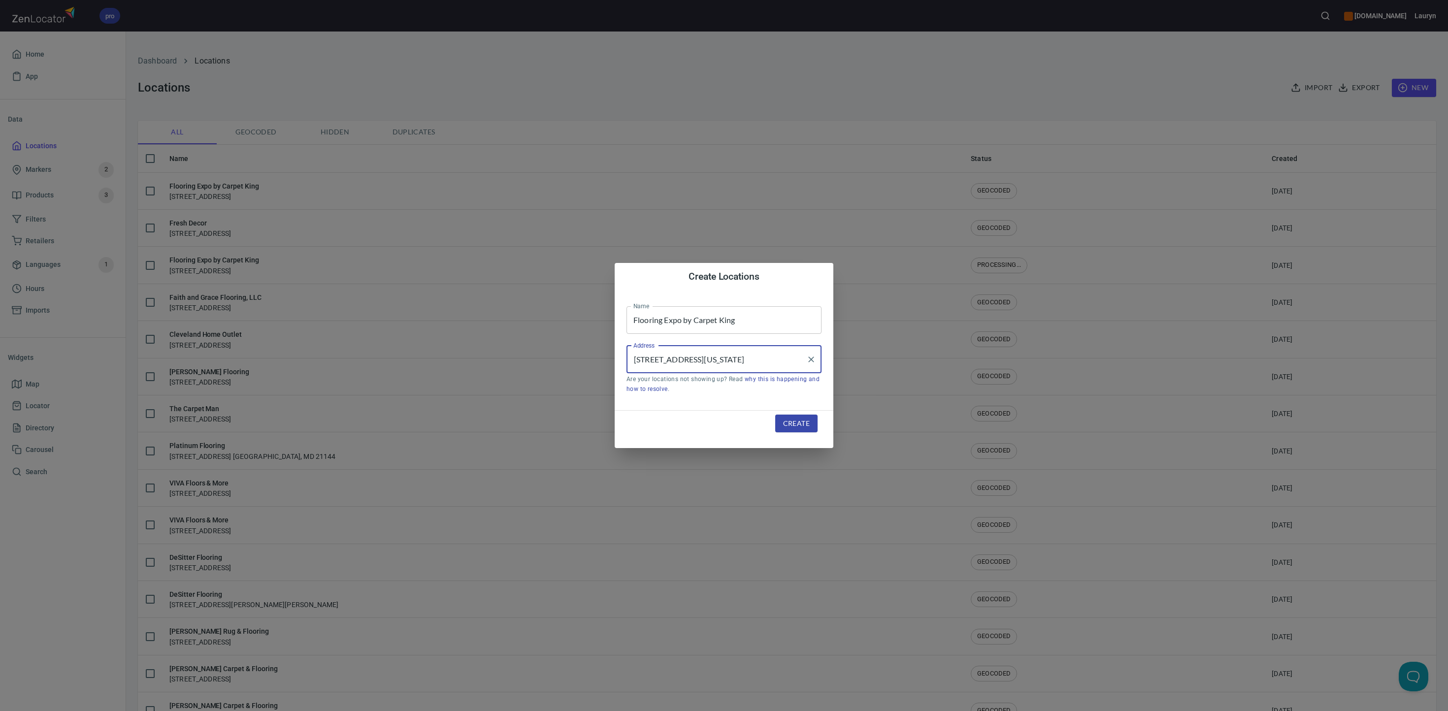
scroll to position [0, 25]
click at [751, 391] on li "[STREET_ADDRESS][US_STATE]" at bounding box center [724, 388] width 195 height 18
type input "[STREET_ADDRESS][US_STATE]"
click at [804, 423] on span "Create" at bounding box center [796, 424] width 27 height 12
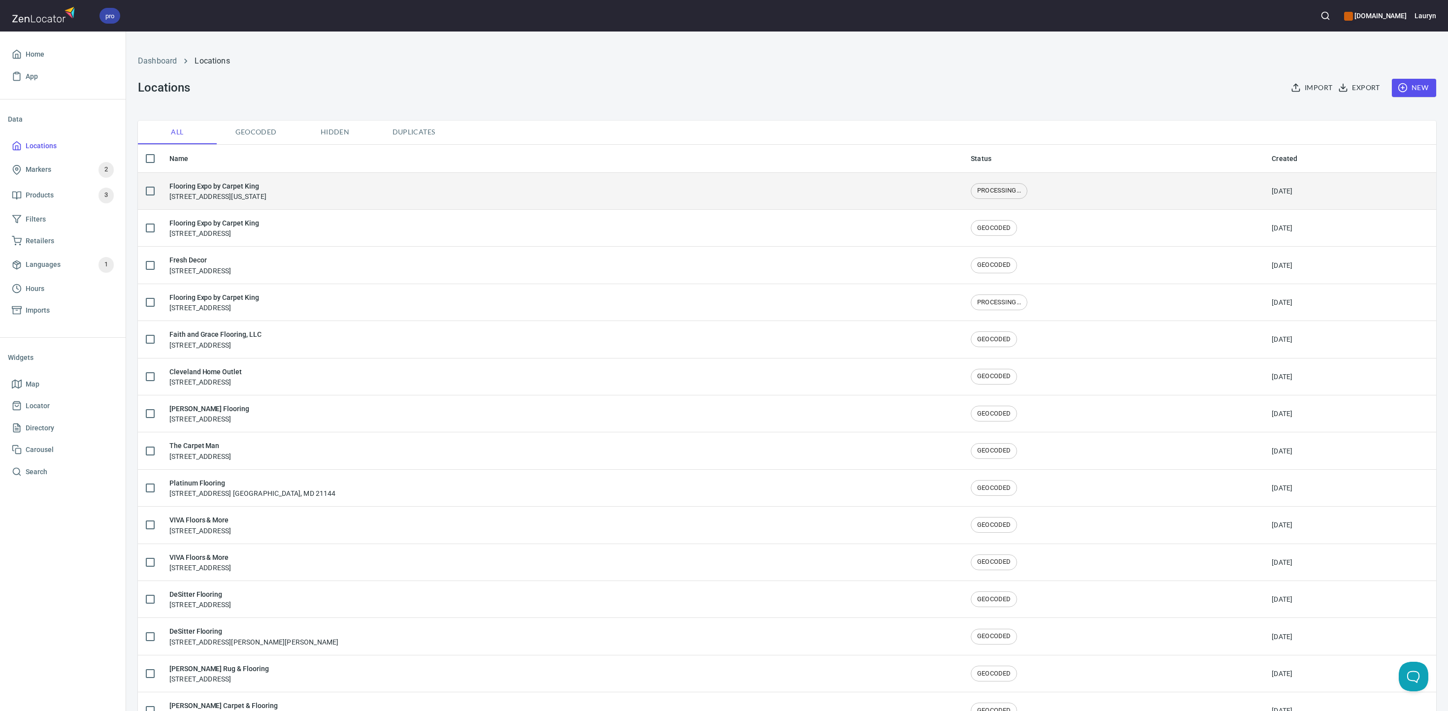
click at [246, 196] on div "Flooring Expo by Carpet King [STREET_ADDRESS][US_STATE]" at bounding box center [217, 191] width 97 height 21
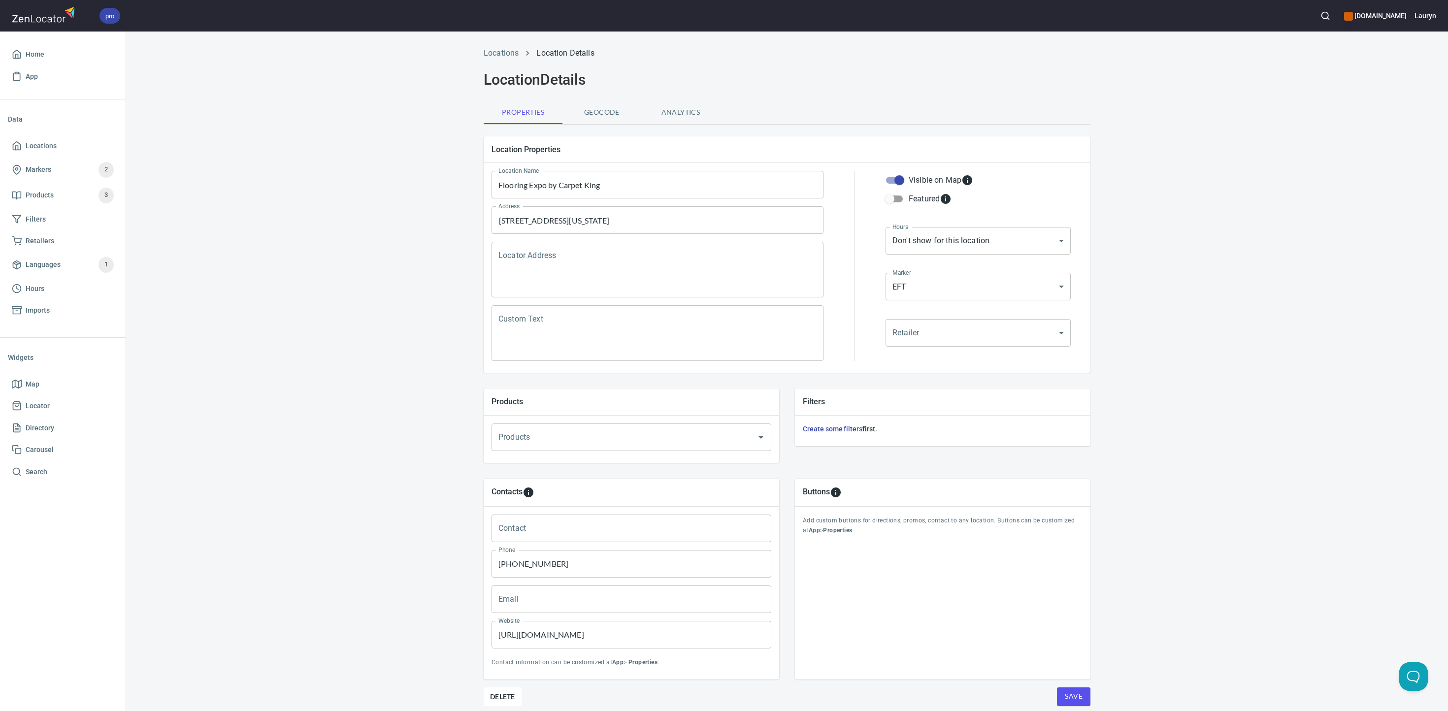
click at [563, 278] on textarea "Locator Address" at bounding box center [657, 269] width 318 height 37
paste textarea "[STREET_ADDRESS]"
type textarea "[STREET_ADDRESS]"
click at [414, 421] on div "Locations Location Details Location Details Properties Geocode Analytics Locati…" at bounding box center [787, 395] width 1322 height 708
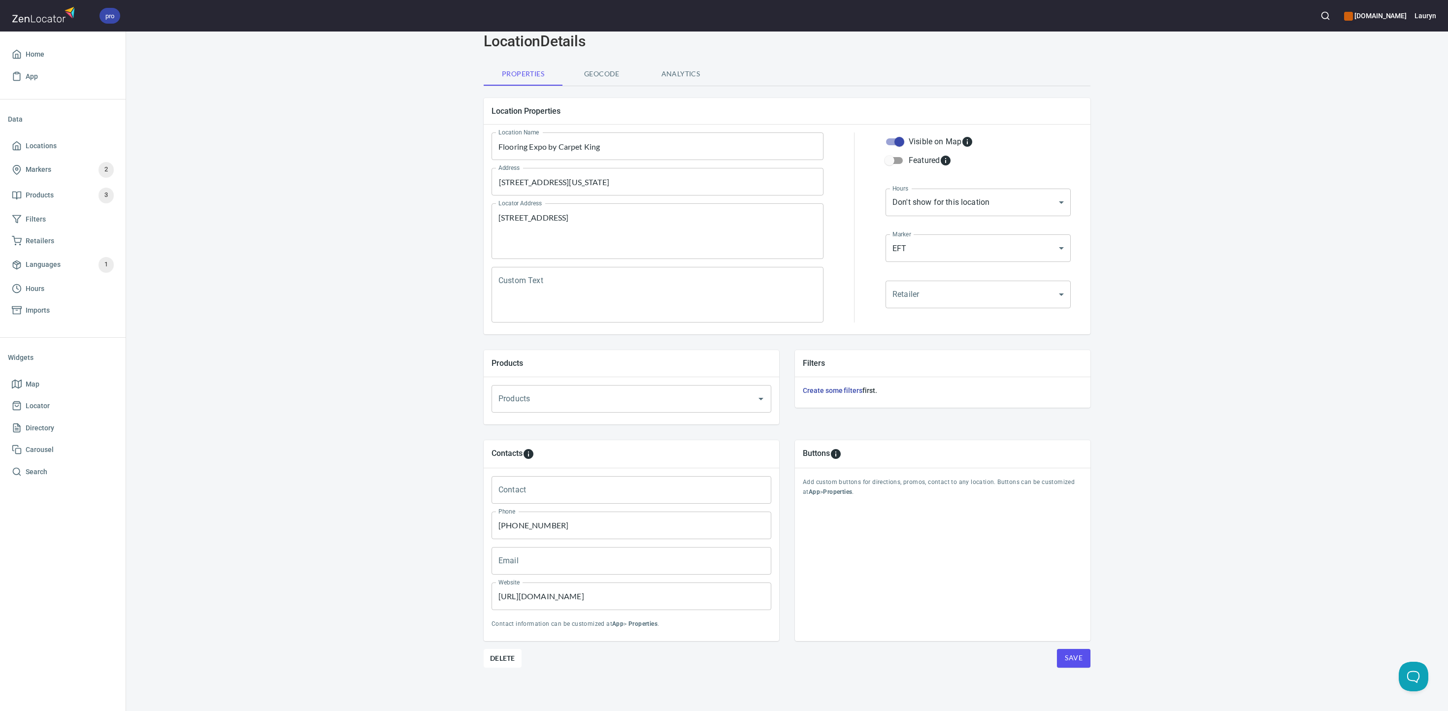
click at [904, 444] on div "Location Properties Location Name Flooring Expo by Carpet King Location Name Ad…" at bounding box center [787, 400] width 607 height 621
click at [904, 444] on button "Save" at bounding box center [1073, 658] width 33 height 19
click at [42, 155] on link "Locations" at bounding box center [63, 146] width 110 height 22
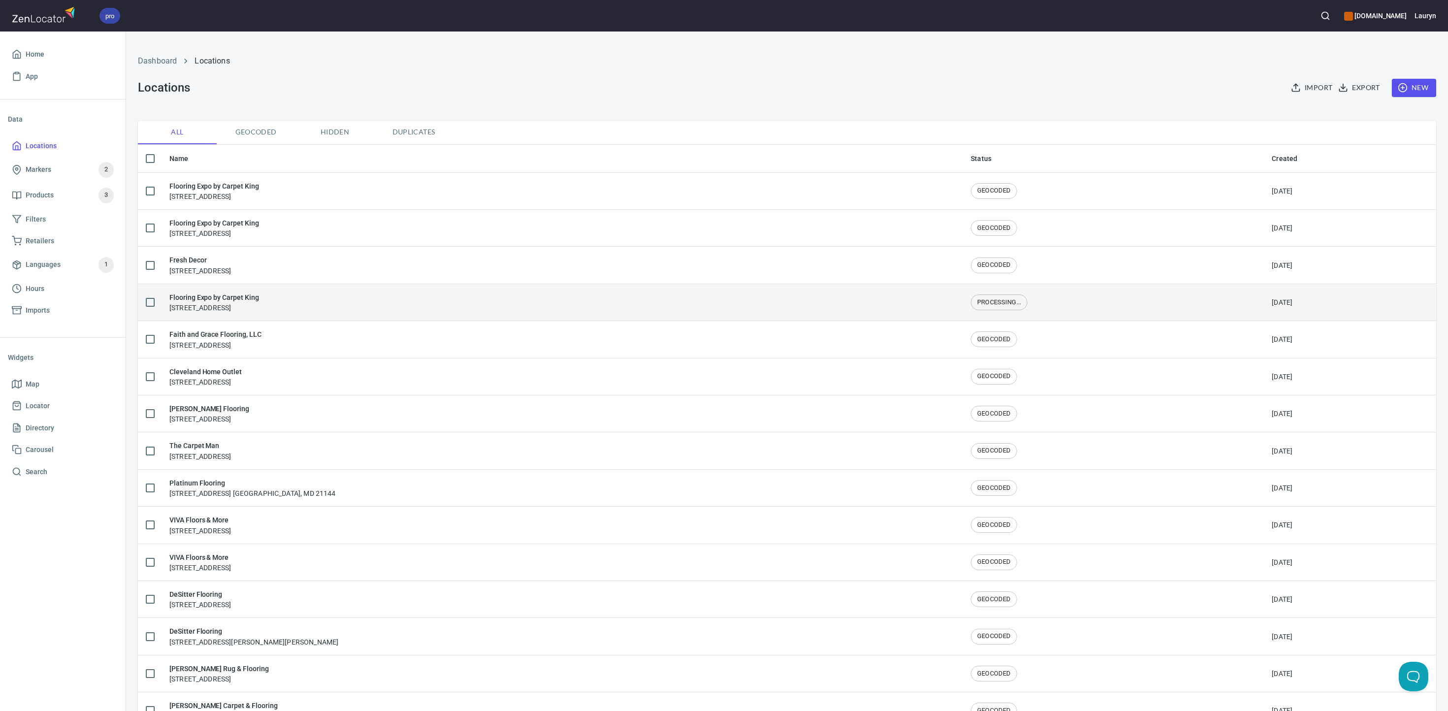
click at [236, 295] on h6 "Flooring Expo by Carpet King" at bounding box center [214, 297] width 90 height 11
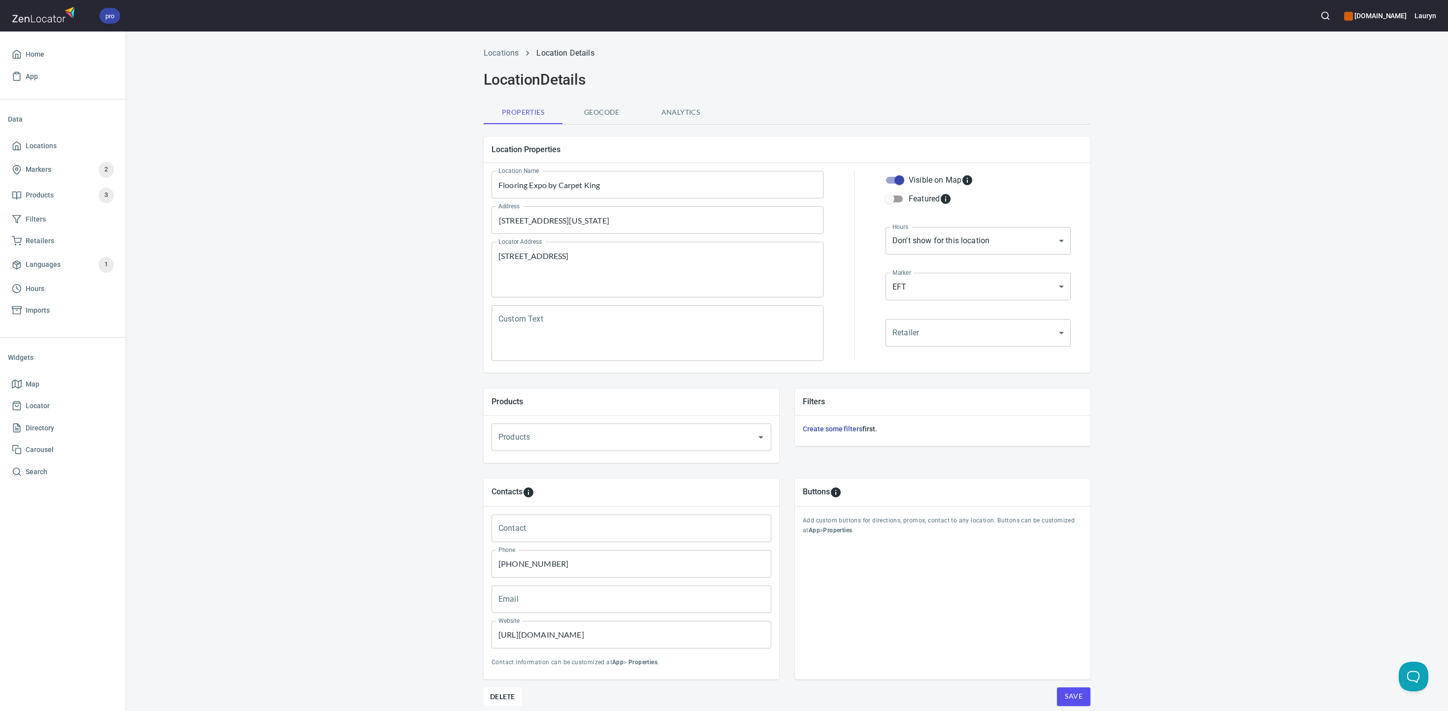
scroll to position [38, 0]
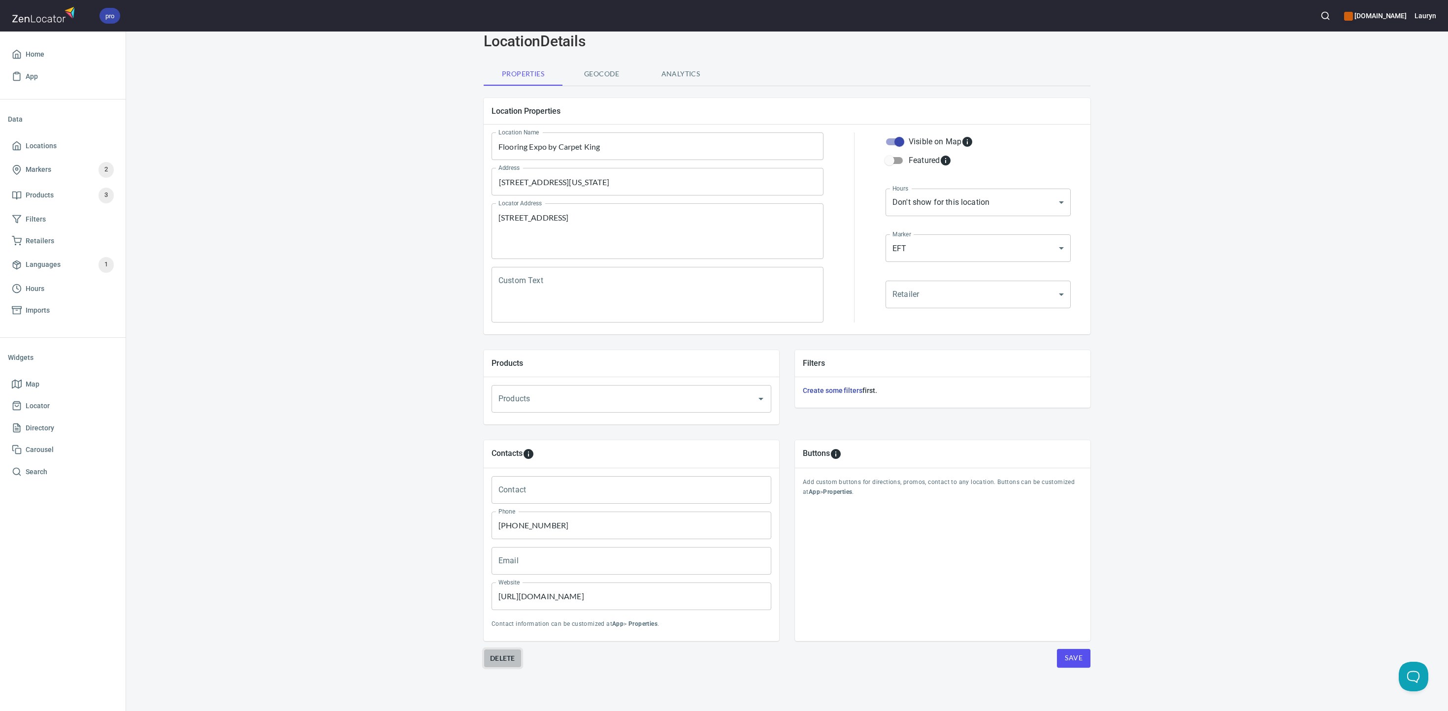
click at [506, 444] on span "Delete" at bounding box center [502, 659] width 25 height 12
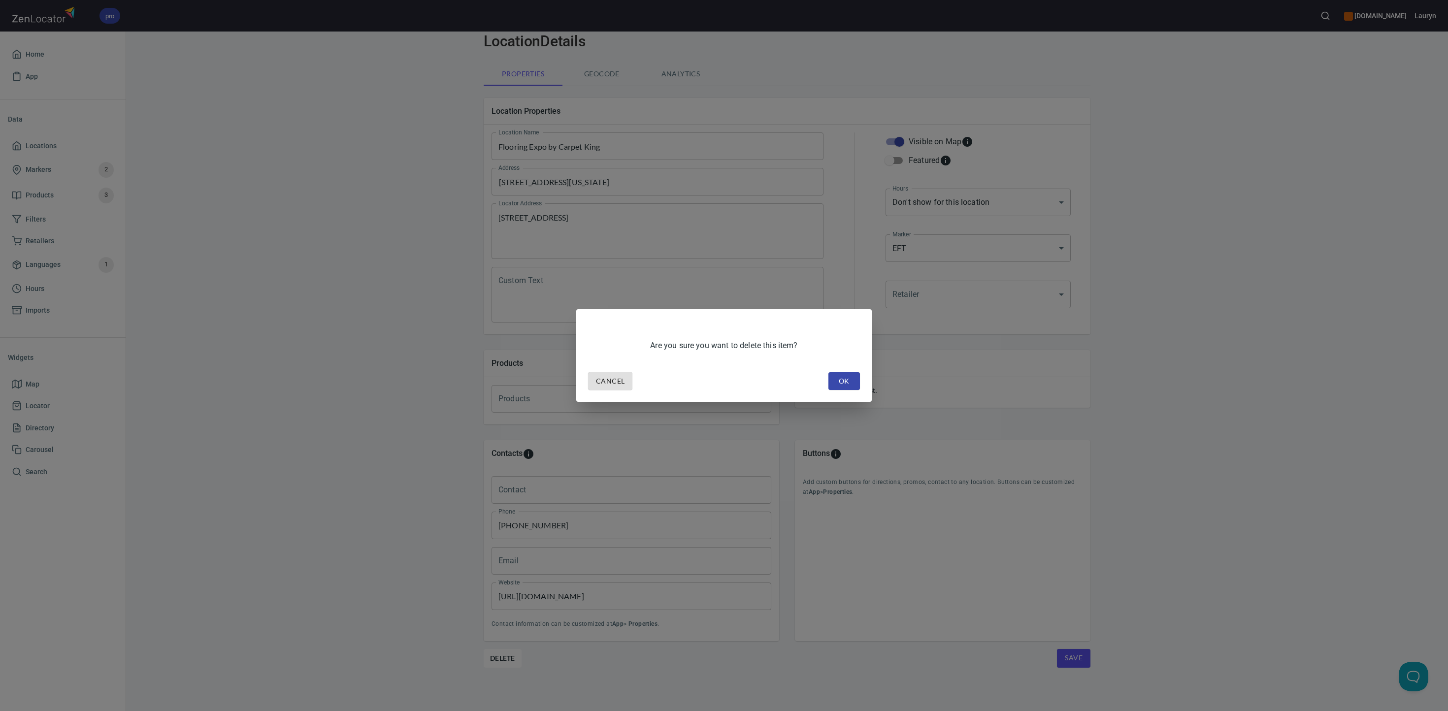
click at [846, 378] on span "OK" at bounding box center [844, 381] width 16 height 12
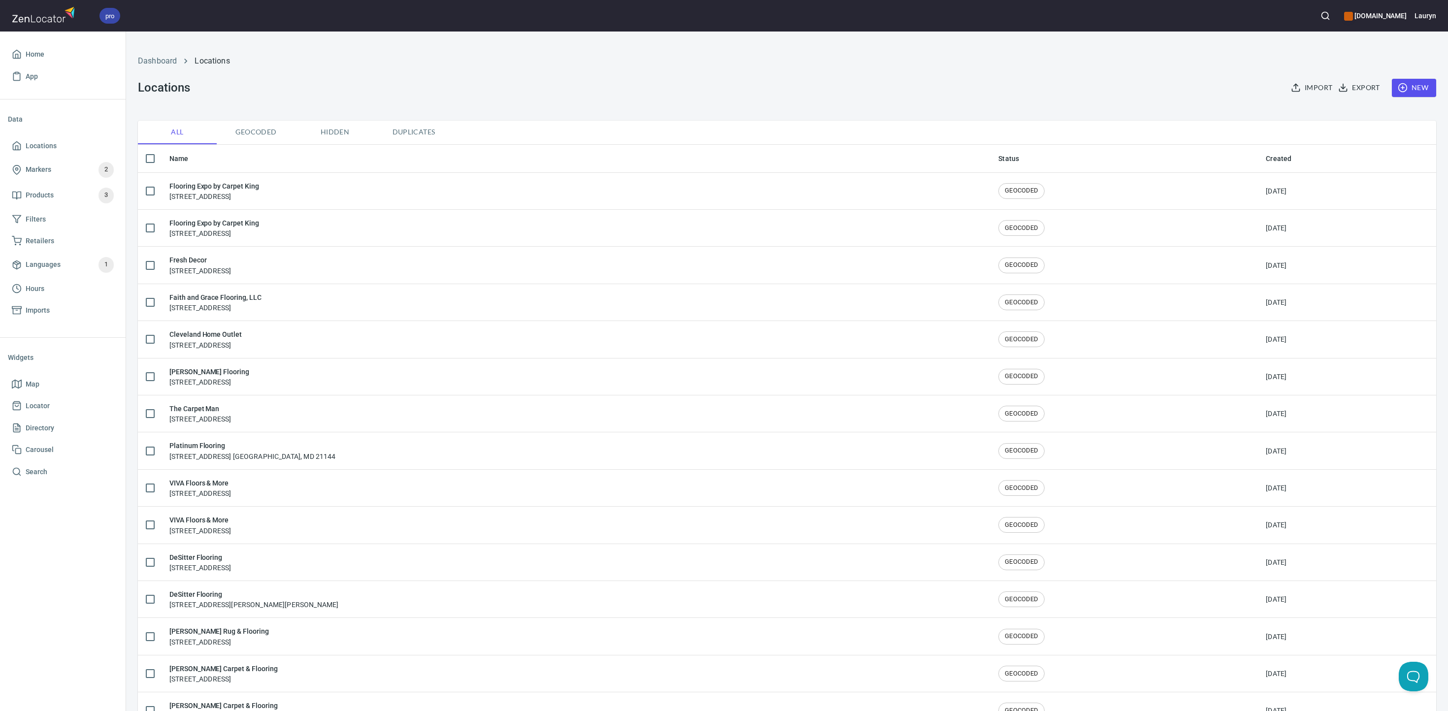
click at [904, 14] on div "pro [DOMAIN_NAME] [PERSON_NAME]" at bounding box center [724, 16] width 1448 height 32
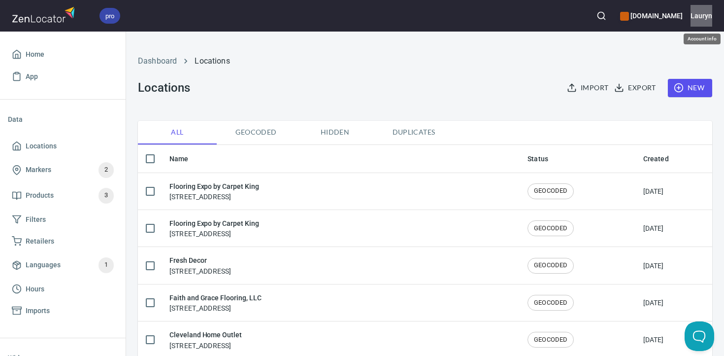
click at [706, 18] on h6 "Lauryn" at bounding box center [702, 15] width 22 height 11
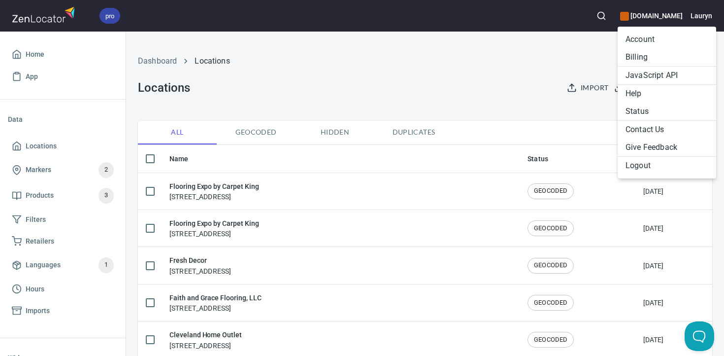
click at [659, 167] on li "Logout" at bounding box center [667, 166] width 99 height 18
